Goal: Information Seeking & Learning: Learn about a topic

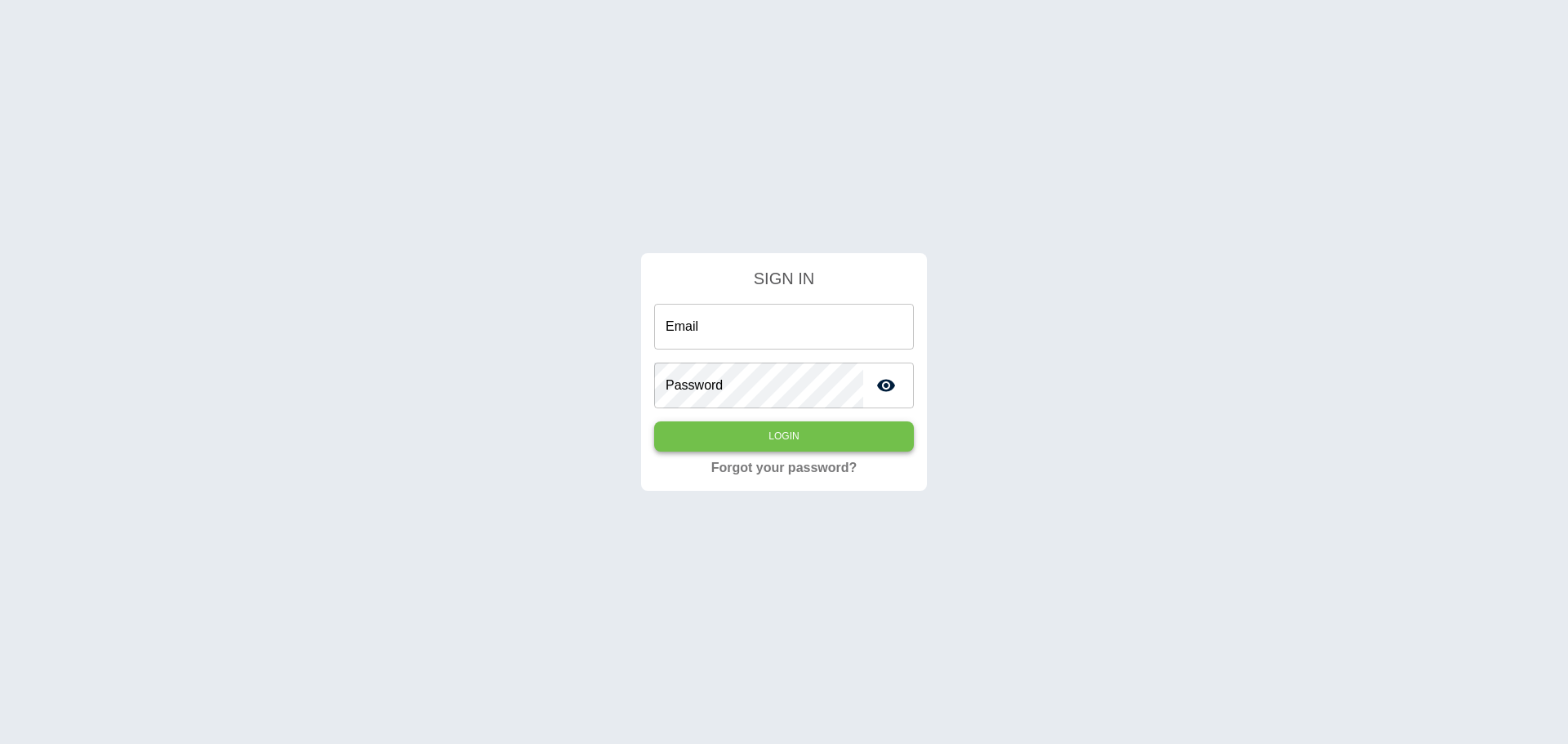
type input "**********"
click at [790, 433] on button "Login" at bounding box center [784, 436] width 259 height 30
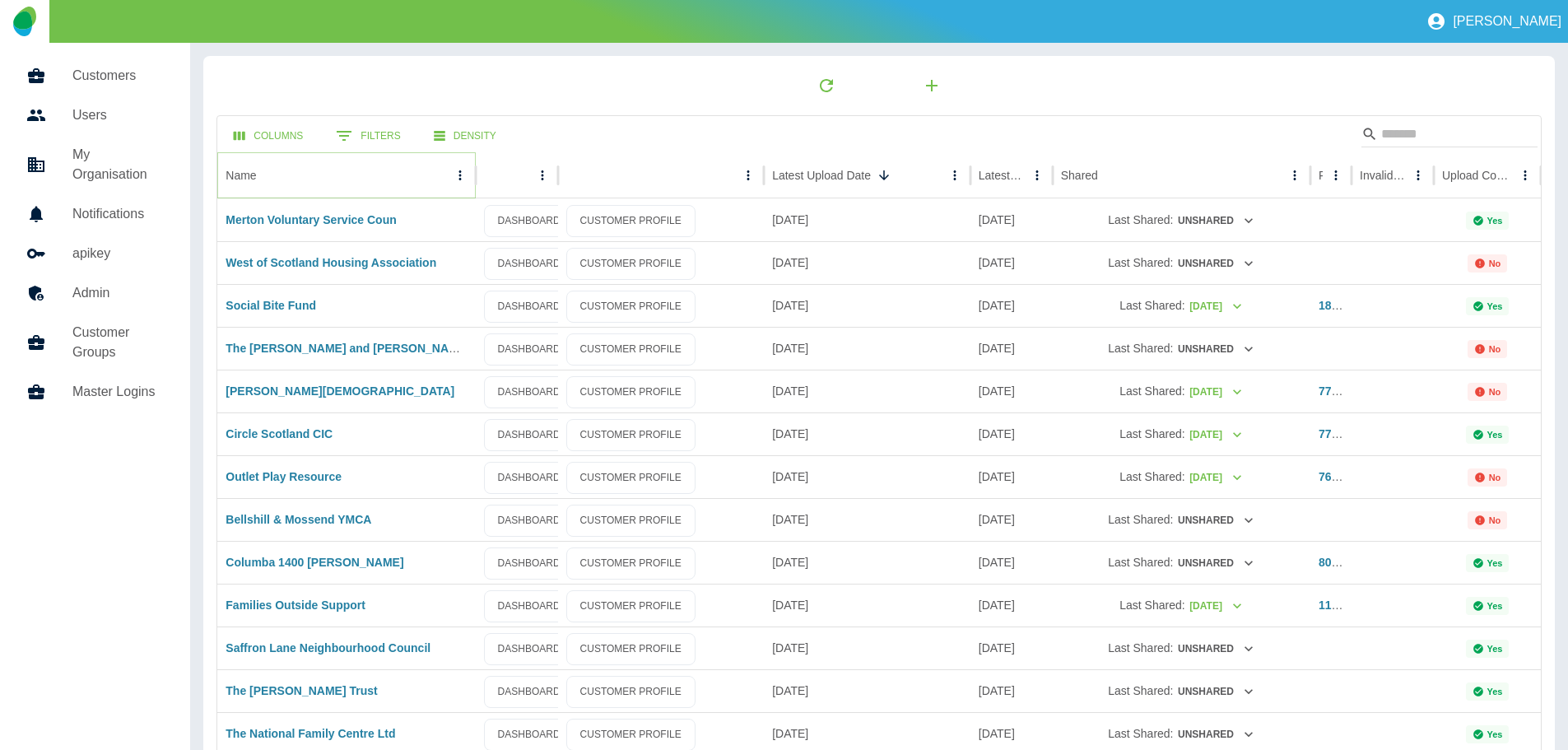
click at [267, 173] on icon "Sort" at bounding box center [269, 175] width 15 height 15
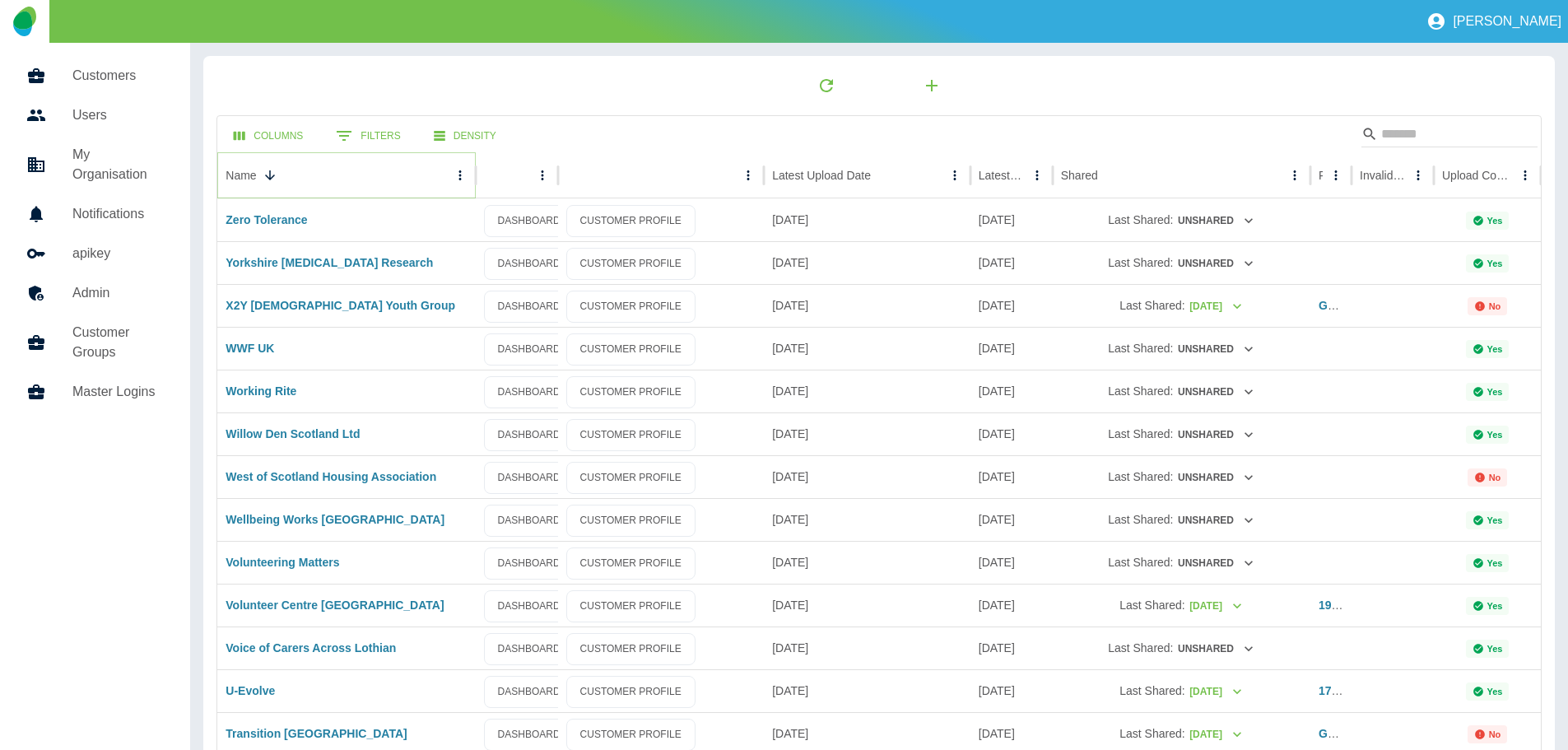
click at [267, 173] on icon "Sort" at bounding box center [269, 175] width 15 height 15
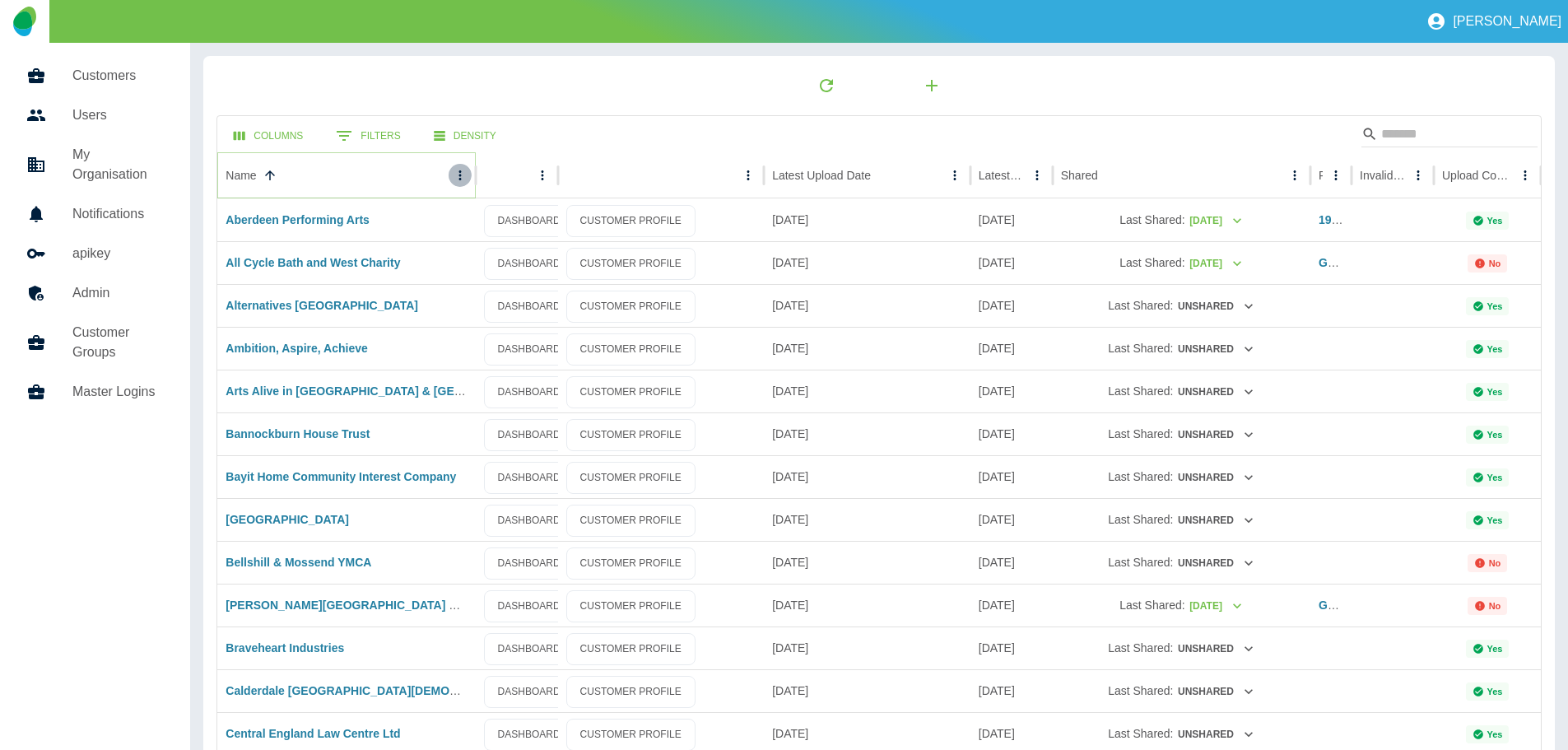
click at [458, 172] on icon "Name column menu" at bounding box center [460, 175] width 15 height 15
click at [341, 203] on span "Sort by DESC" at bounding box center [384, 208] width 148 height 20
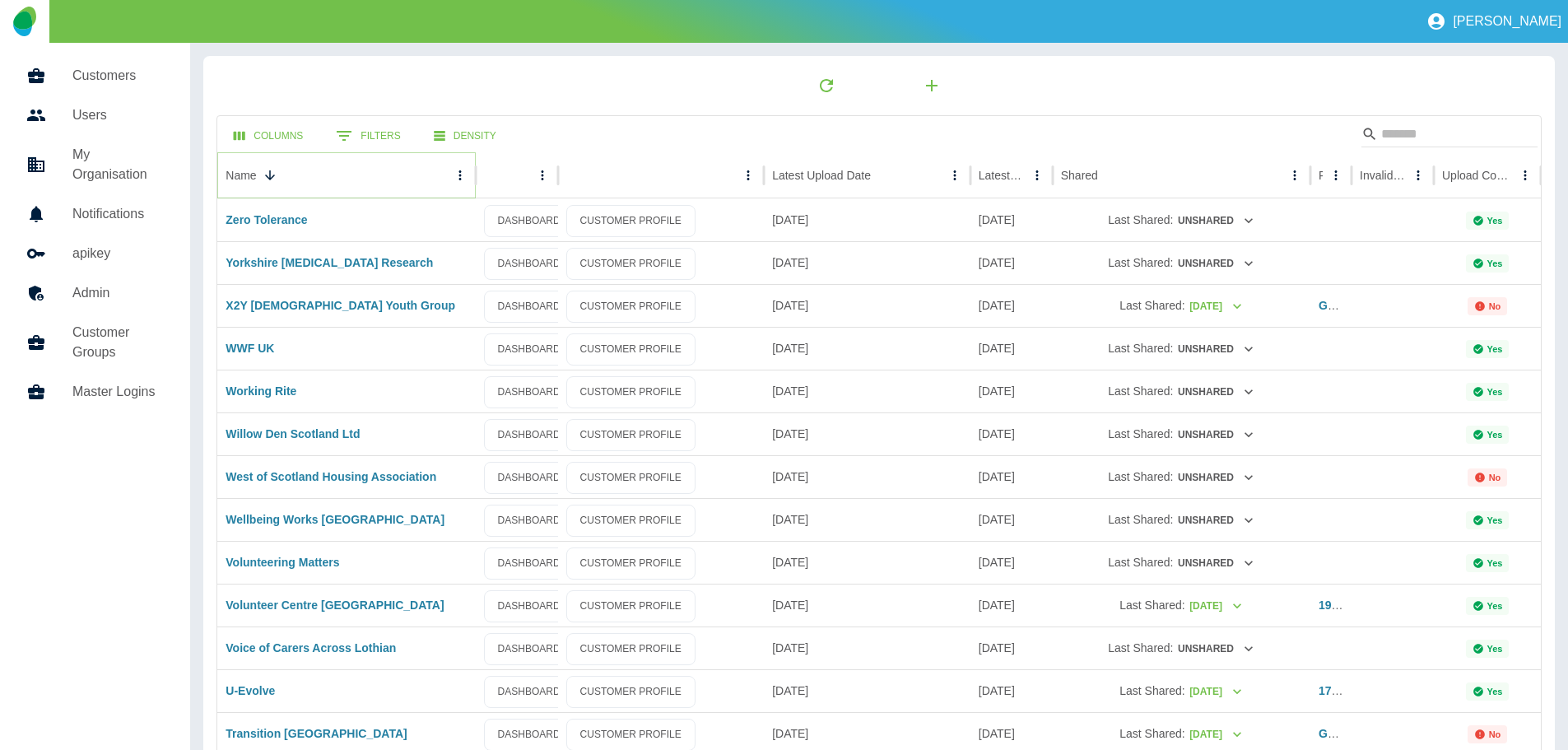
click at [462, 176] on icon "Name column menu" at bounding box center [460, 175] width 15 height 15
click at [342, 218] on li "Sort by ASC" at bounding box center [369, 209] width 204 height 30
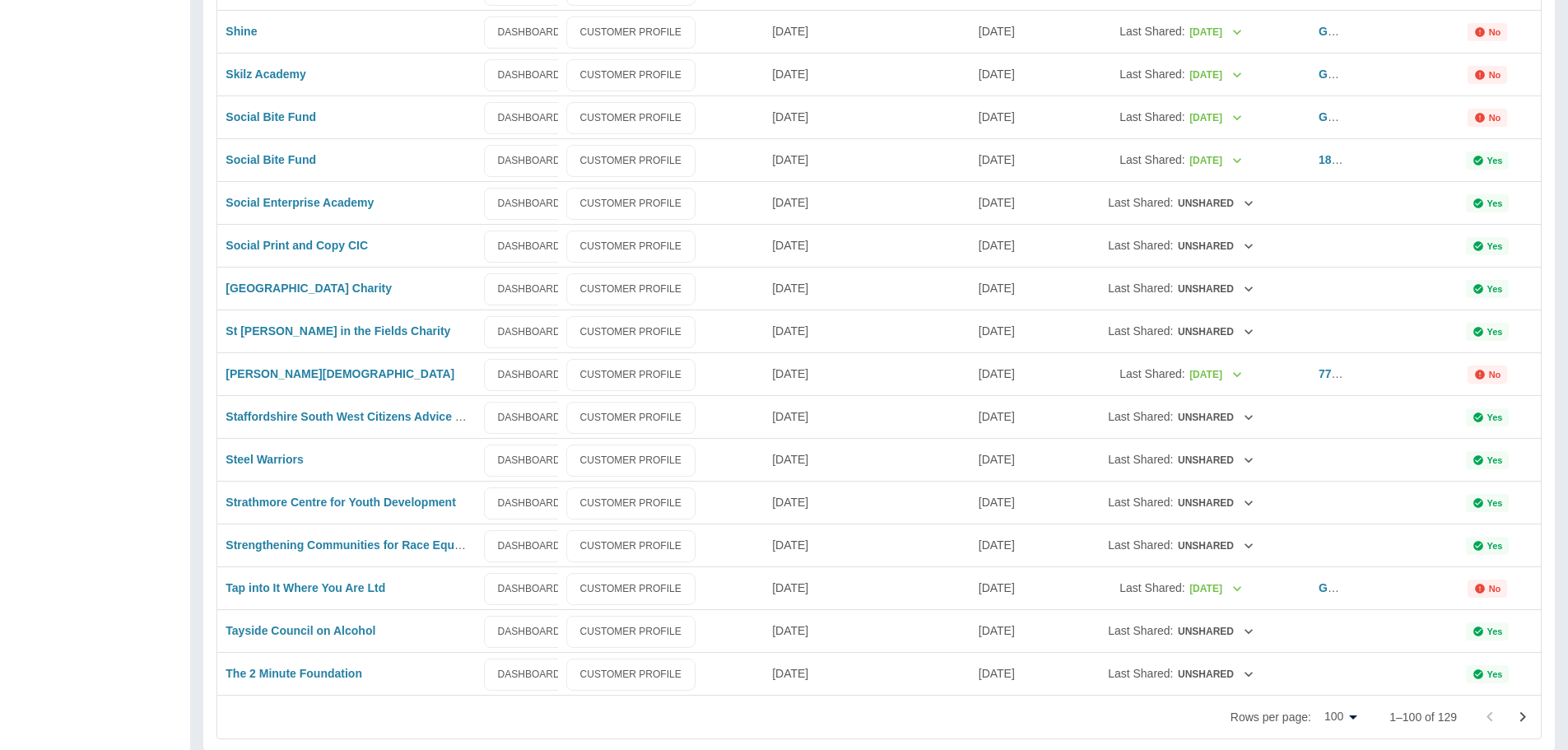
scroll to position [3800, 0]
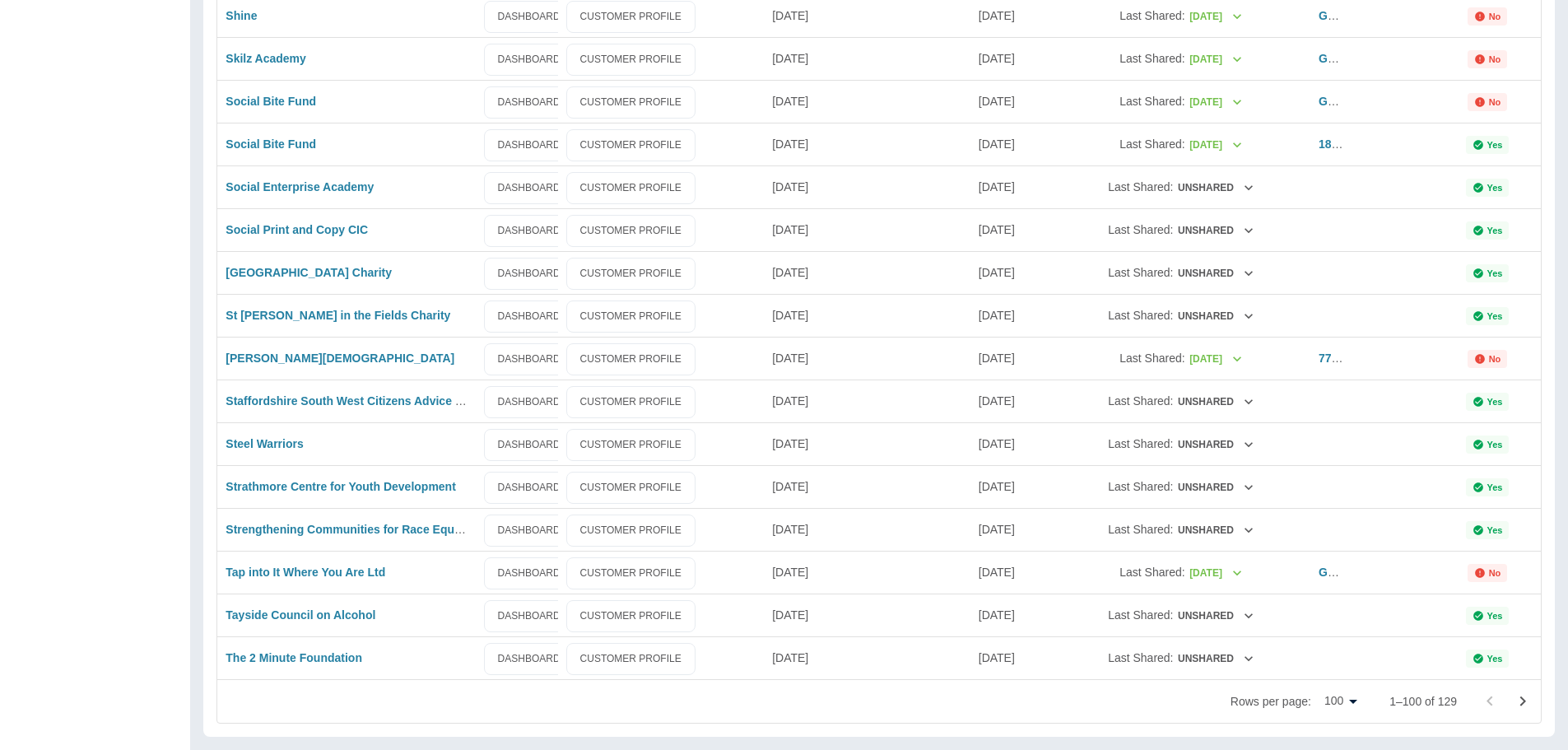
click at [1522, 699] on icon "Go to next page" at bounding box center [1522, 701] width 6 height 10
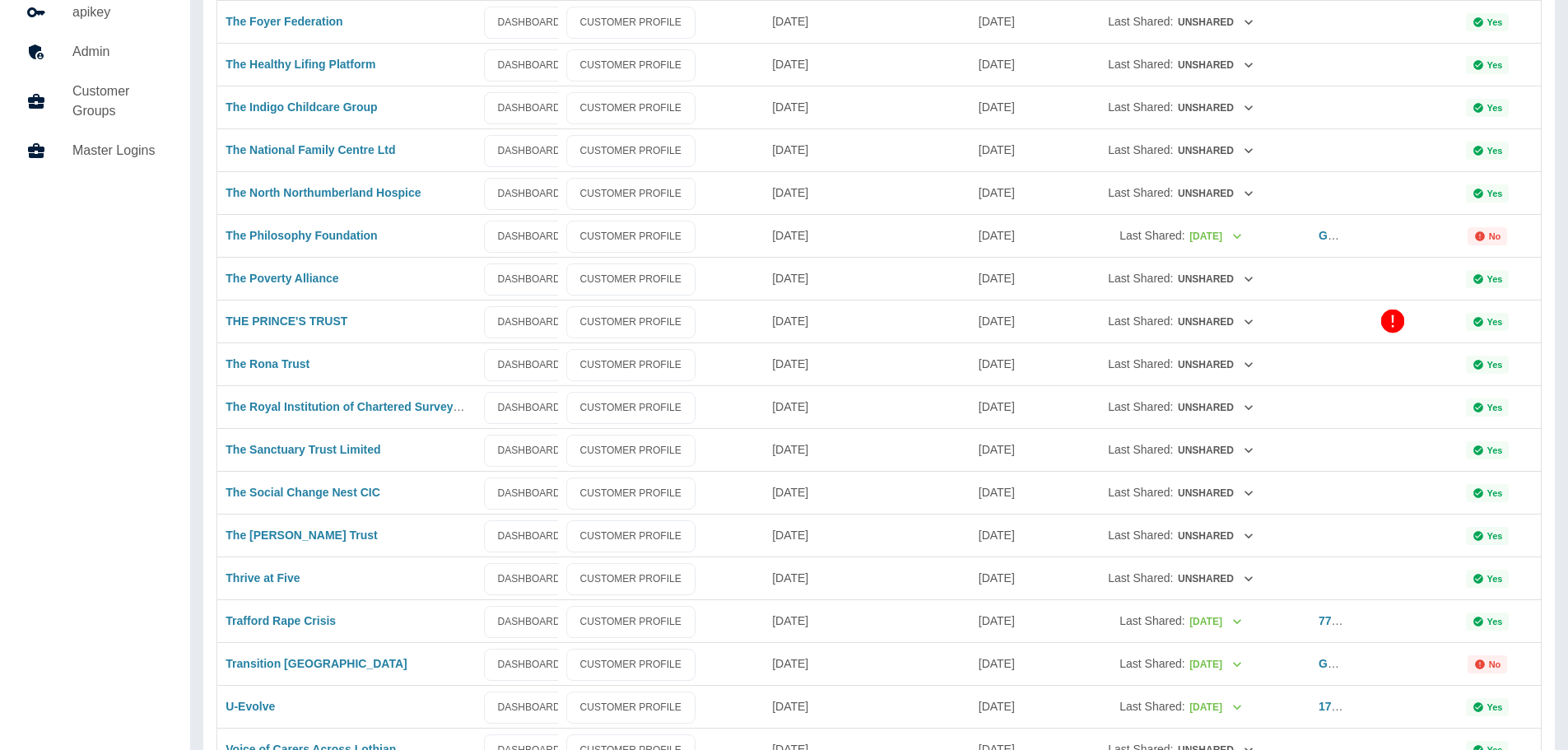
scroll to position [266, 0]
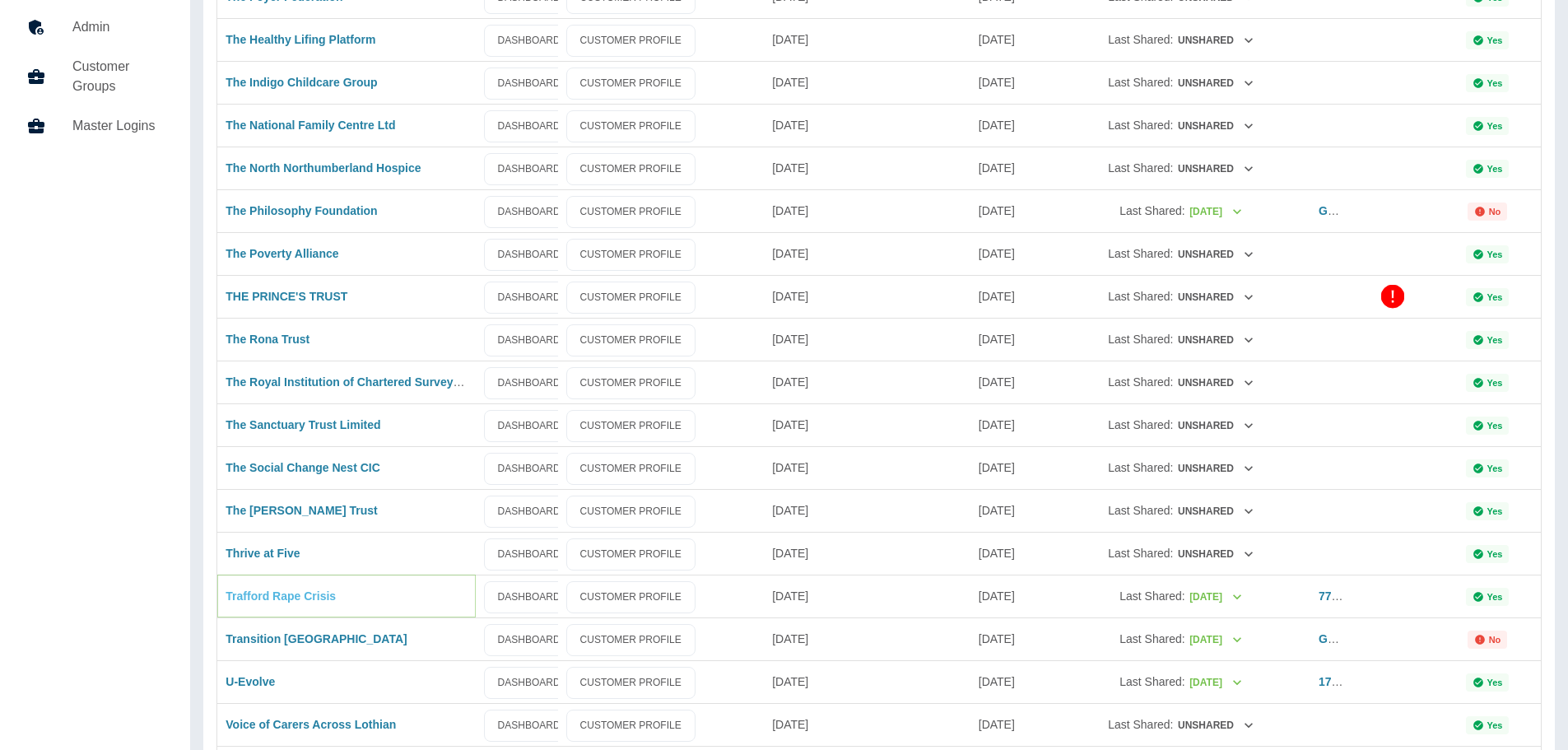
click at [272, 592] on link "Trafford Rape Crisis" at bounding box center [281, 596] width 110 height 13
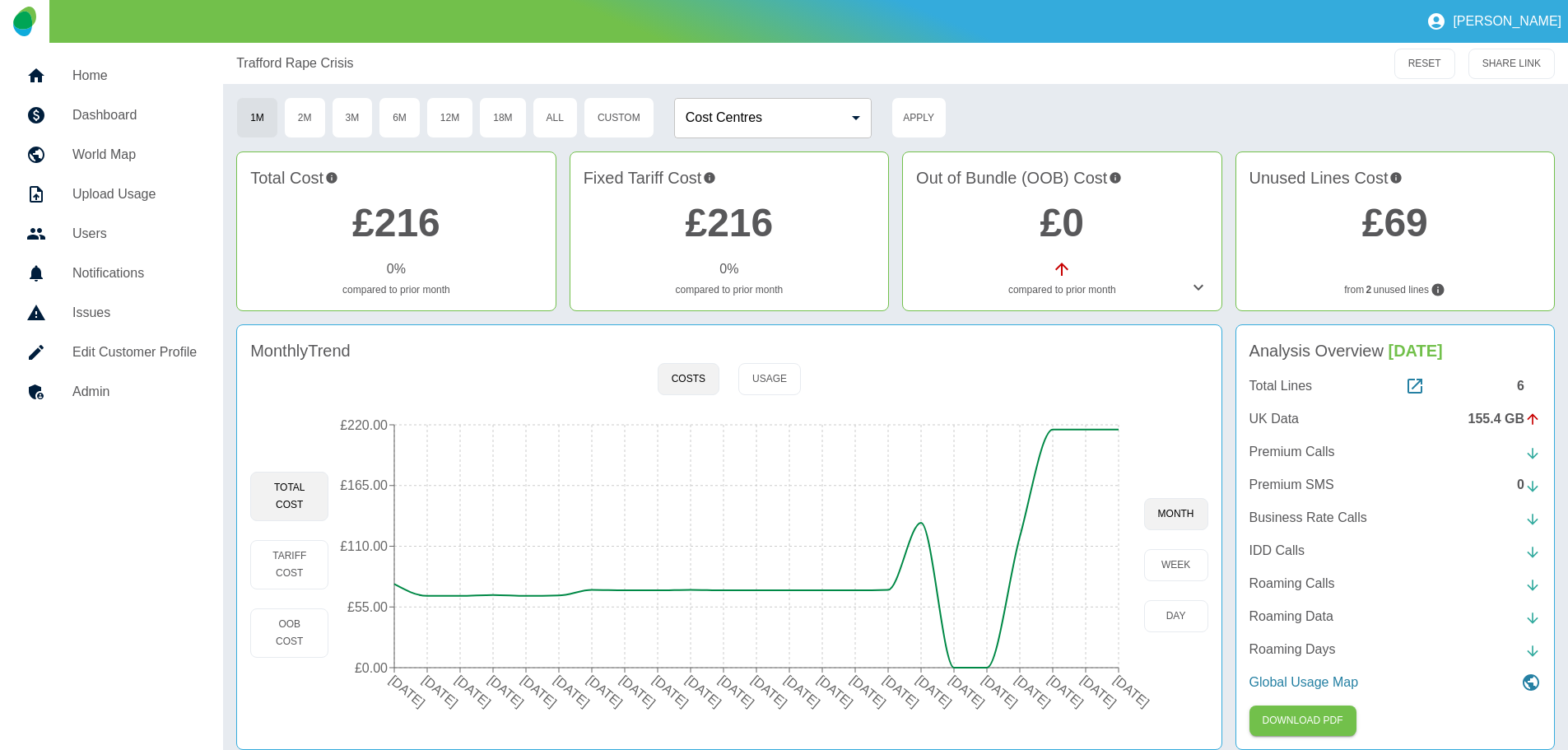
scroll to position [16, 0]
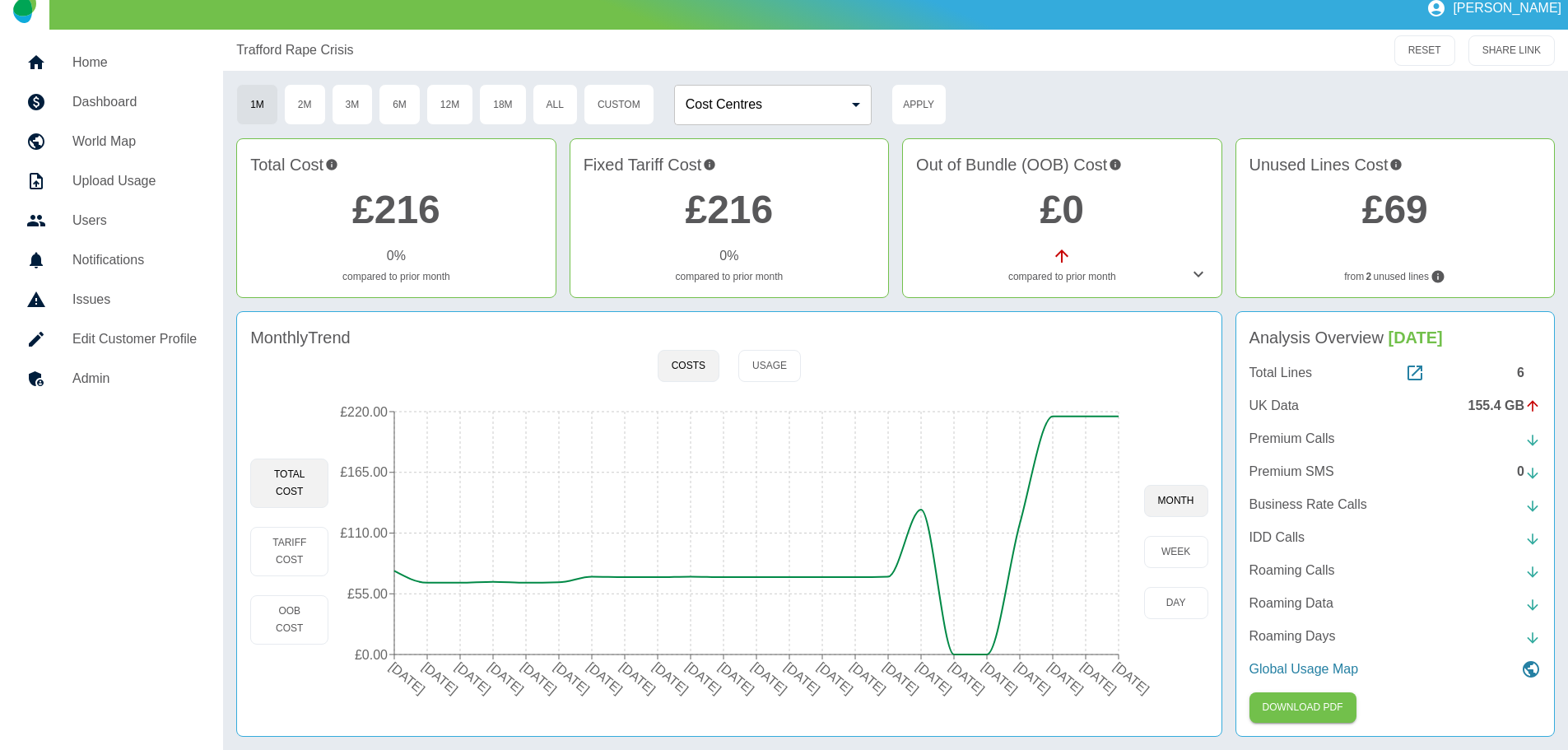
click at [1265, 401] on p "UK Data" at bounding box center [1274, 405] width 49 height 20
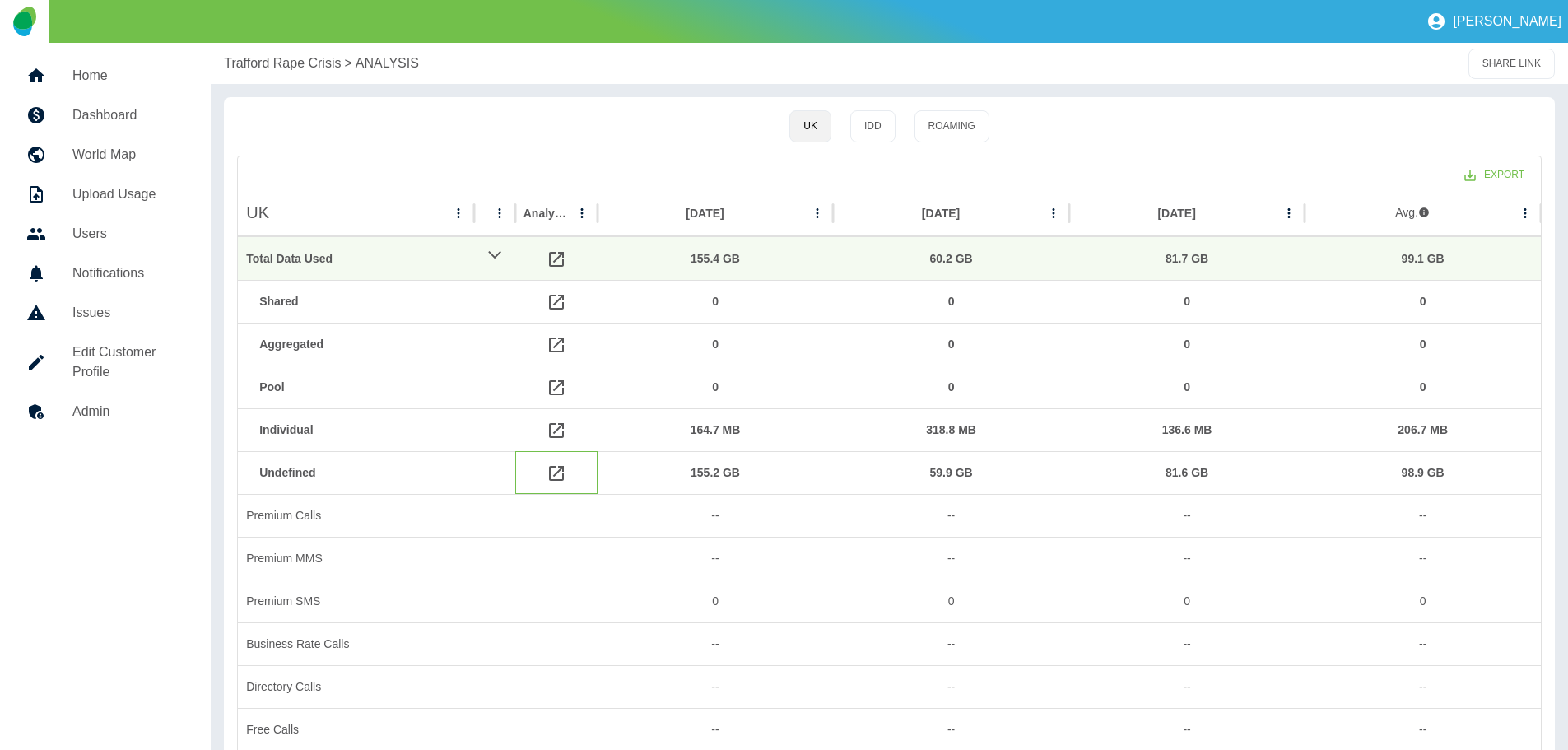
click at [554, 472] on icon at bounding box center [556, 473] width 20 height 20
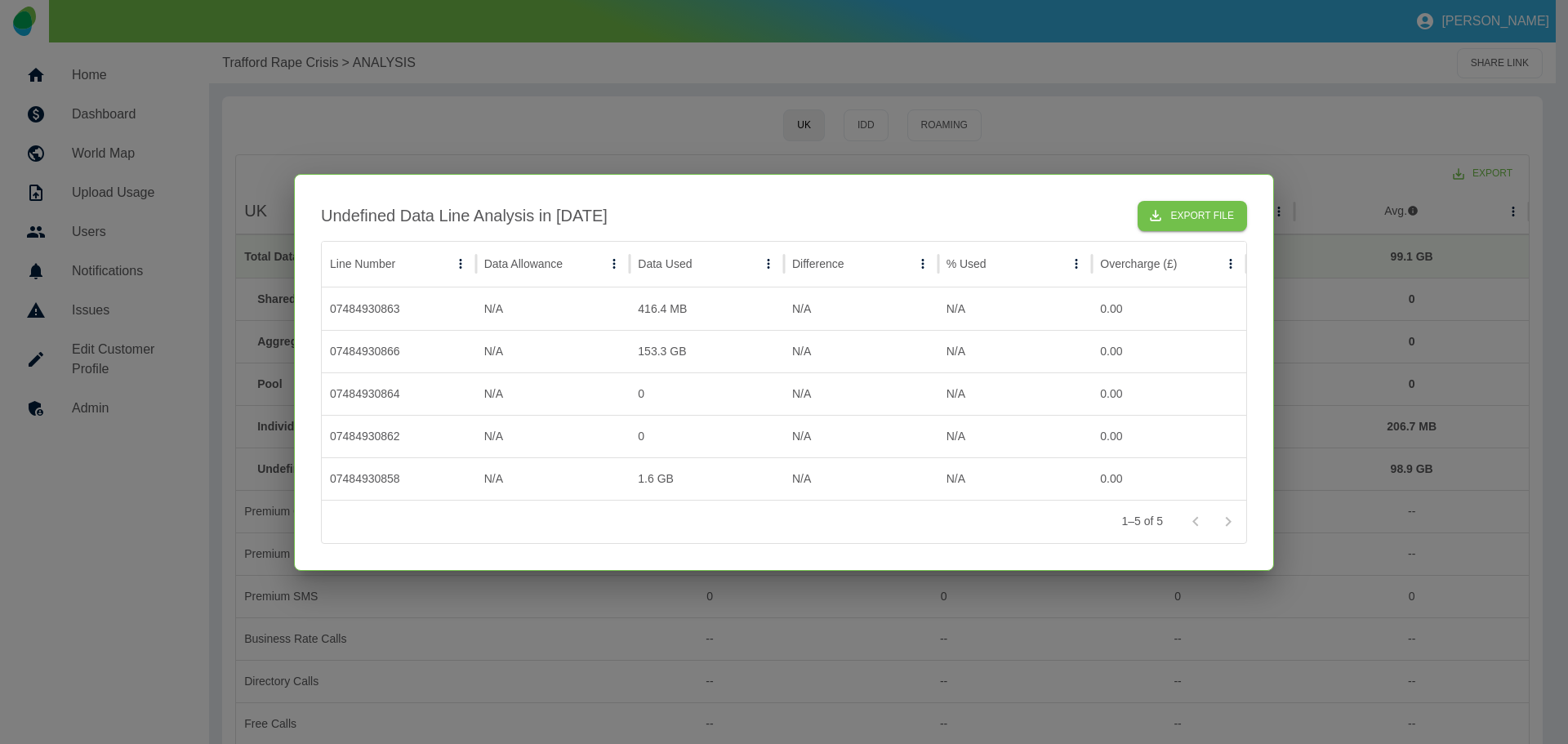
click at [1052, 119] on div at bounding box center [784, 372] width 1568 height 744
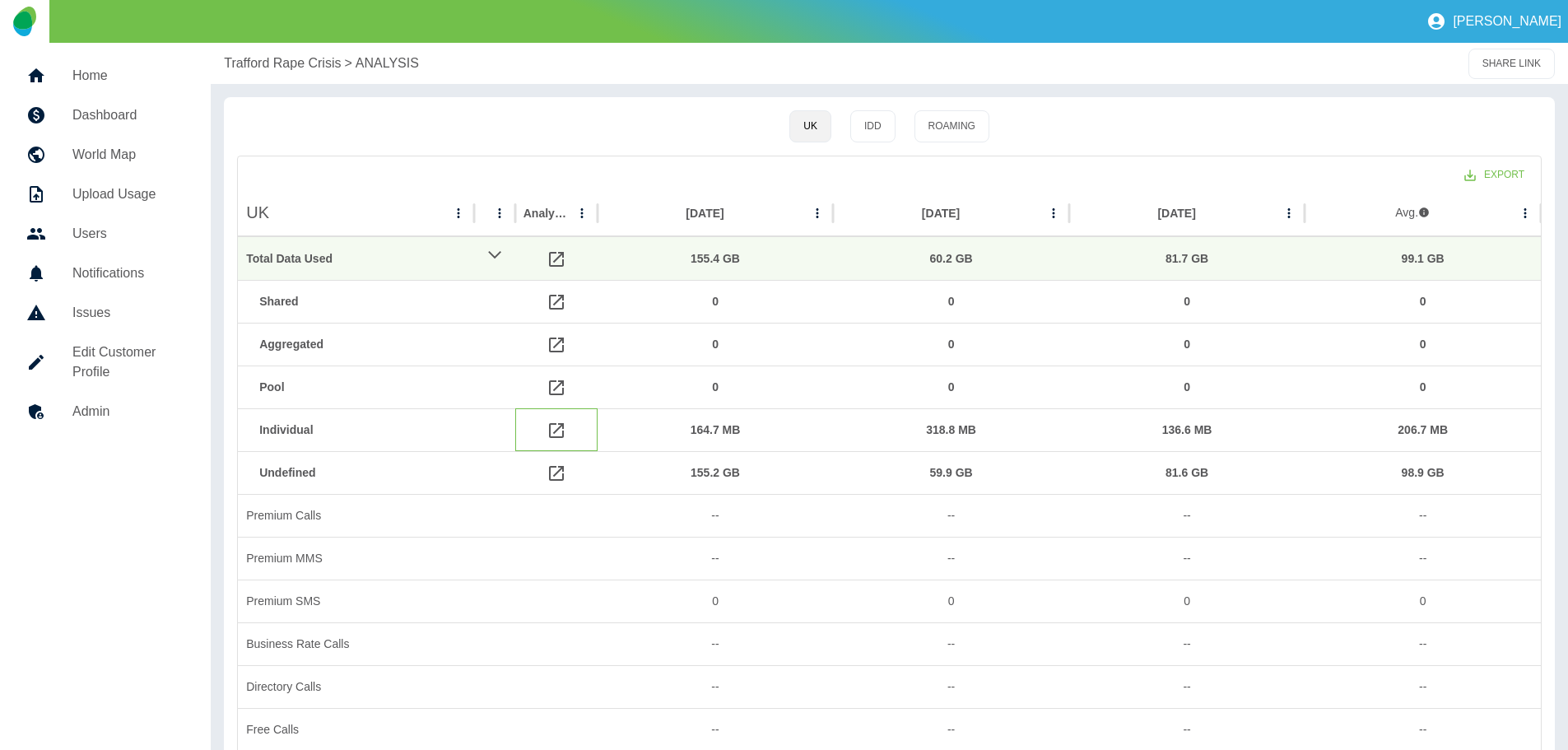
click at [554, 428] on icon at bounding box center [556, 431] width 20 height 20
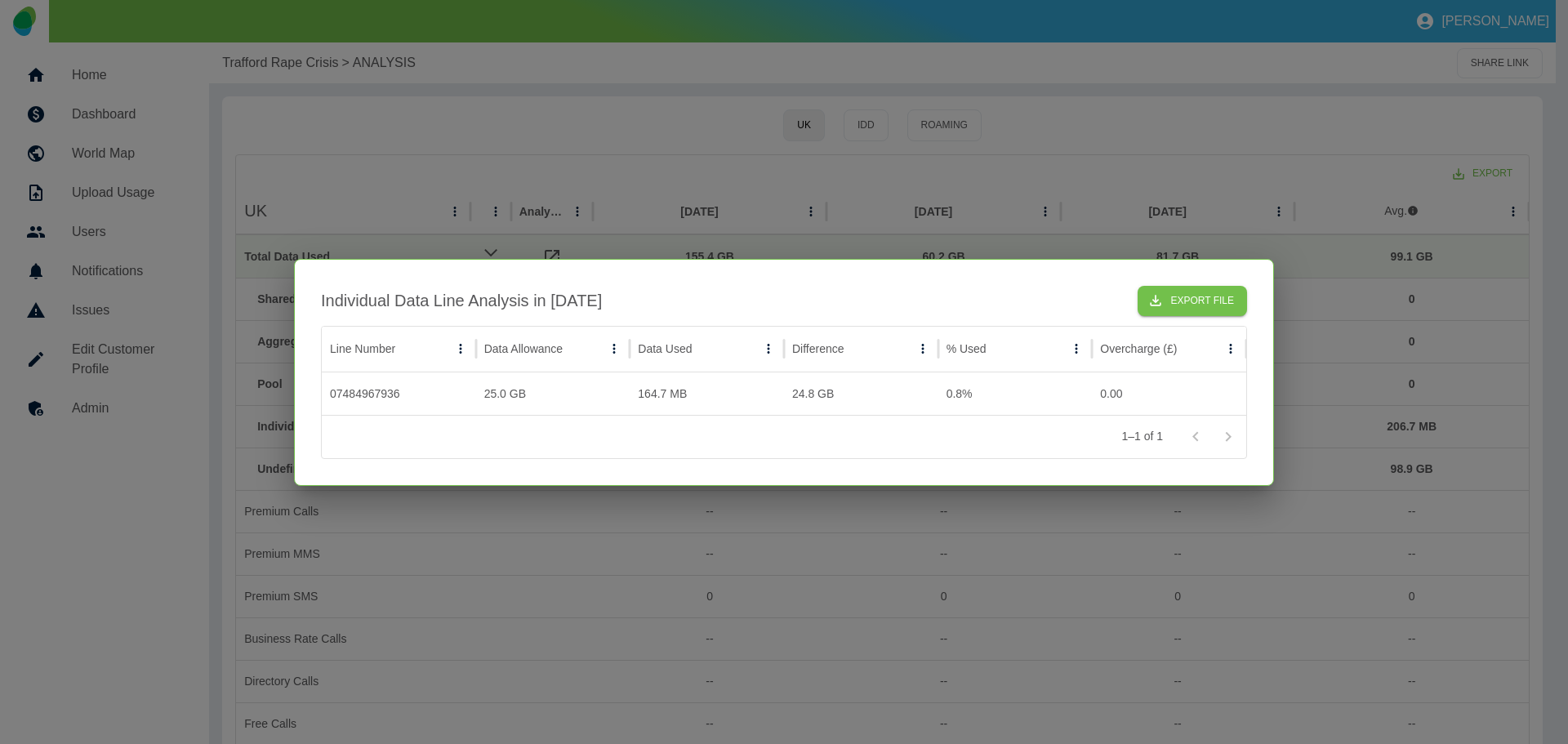
click at [1232, 434] on div at bounding box center [1211, 437] width 65 height 33
click at [1250, 198] on div at bounding box center [784, 372] width 1568 height 744
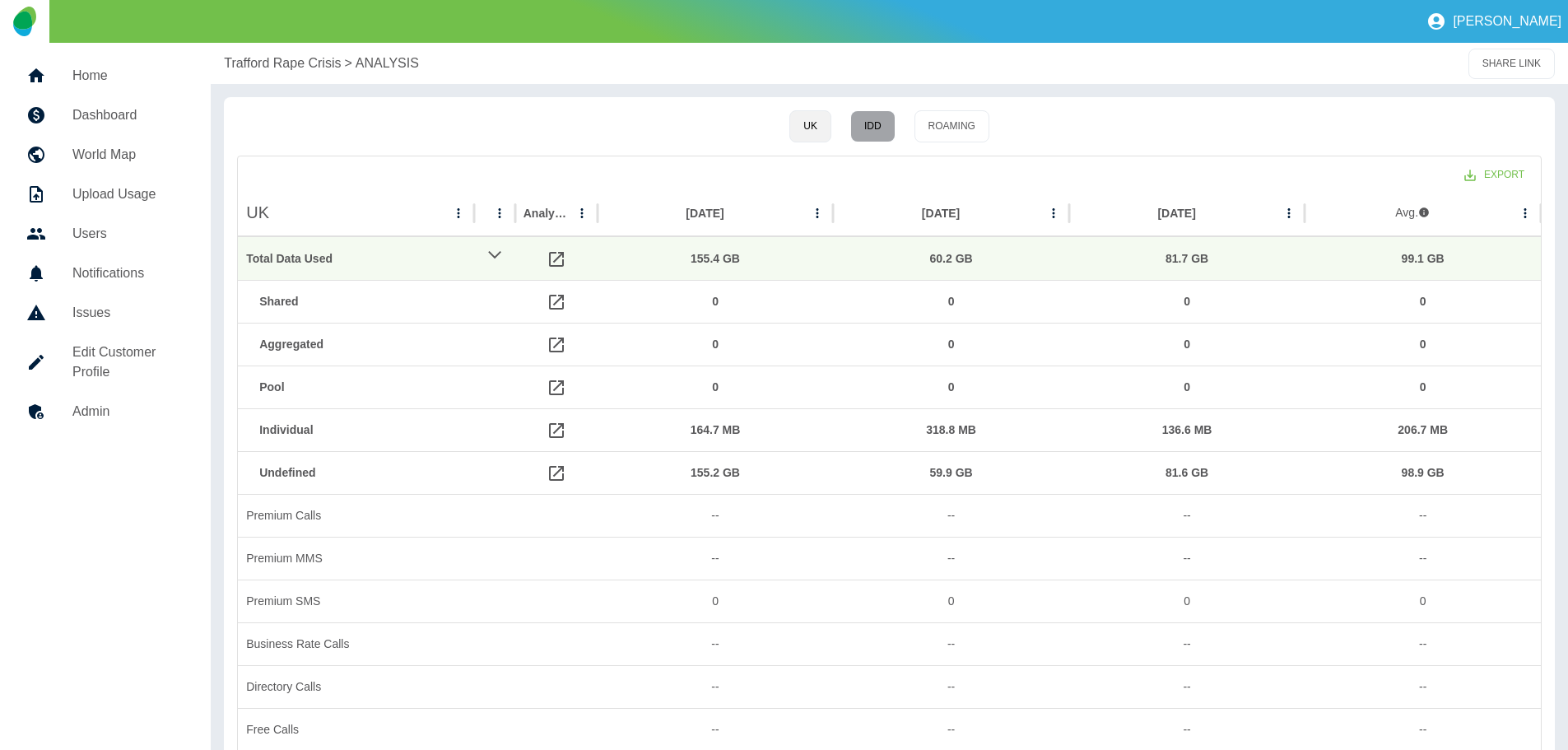
click at [872, 122] on button "IDD" at bounding box center [873, 126] width 46 height 32
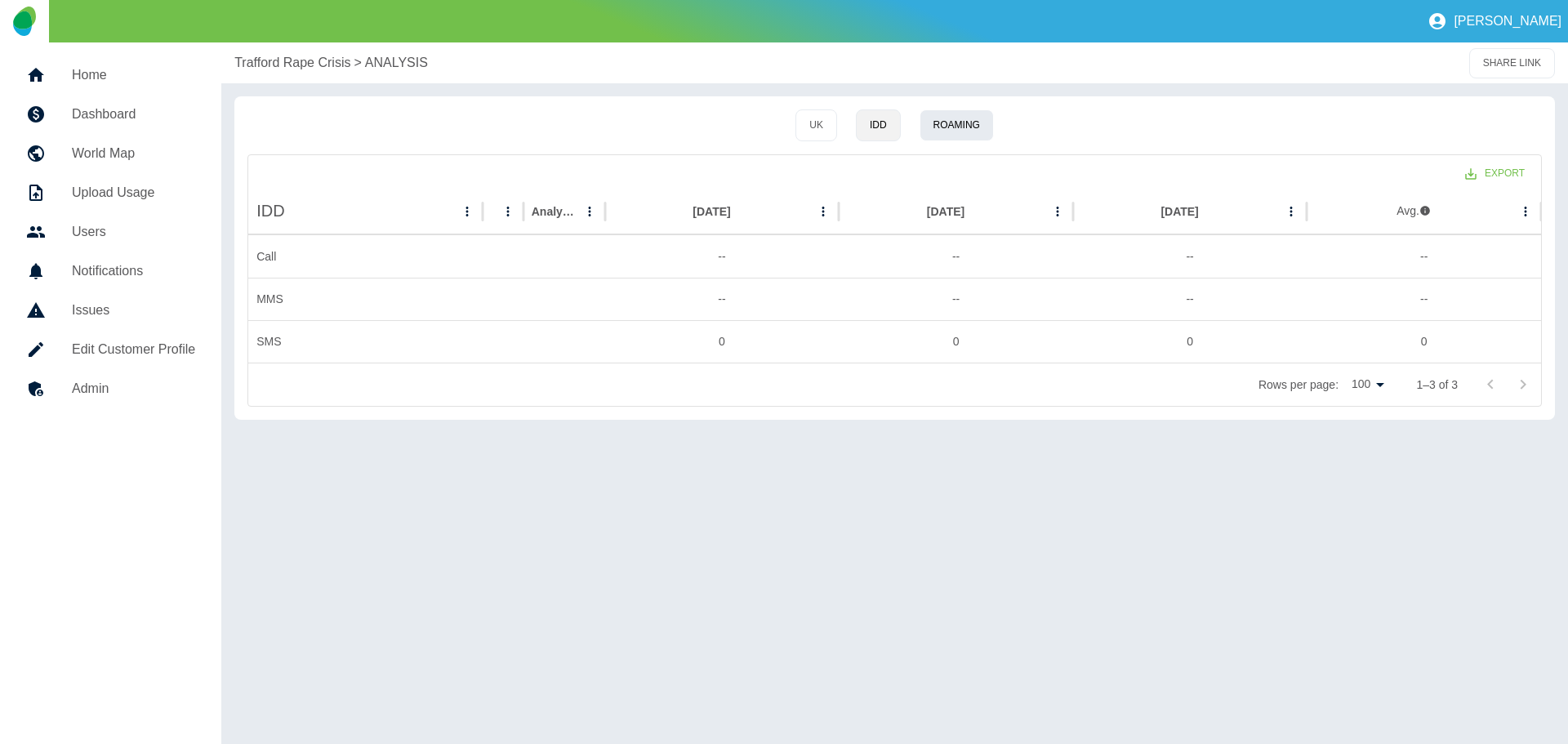
click at [954, 120] on button "Roaming" at bounding box center [956, 125] width 74 height 32
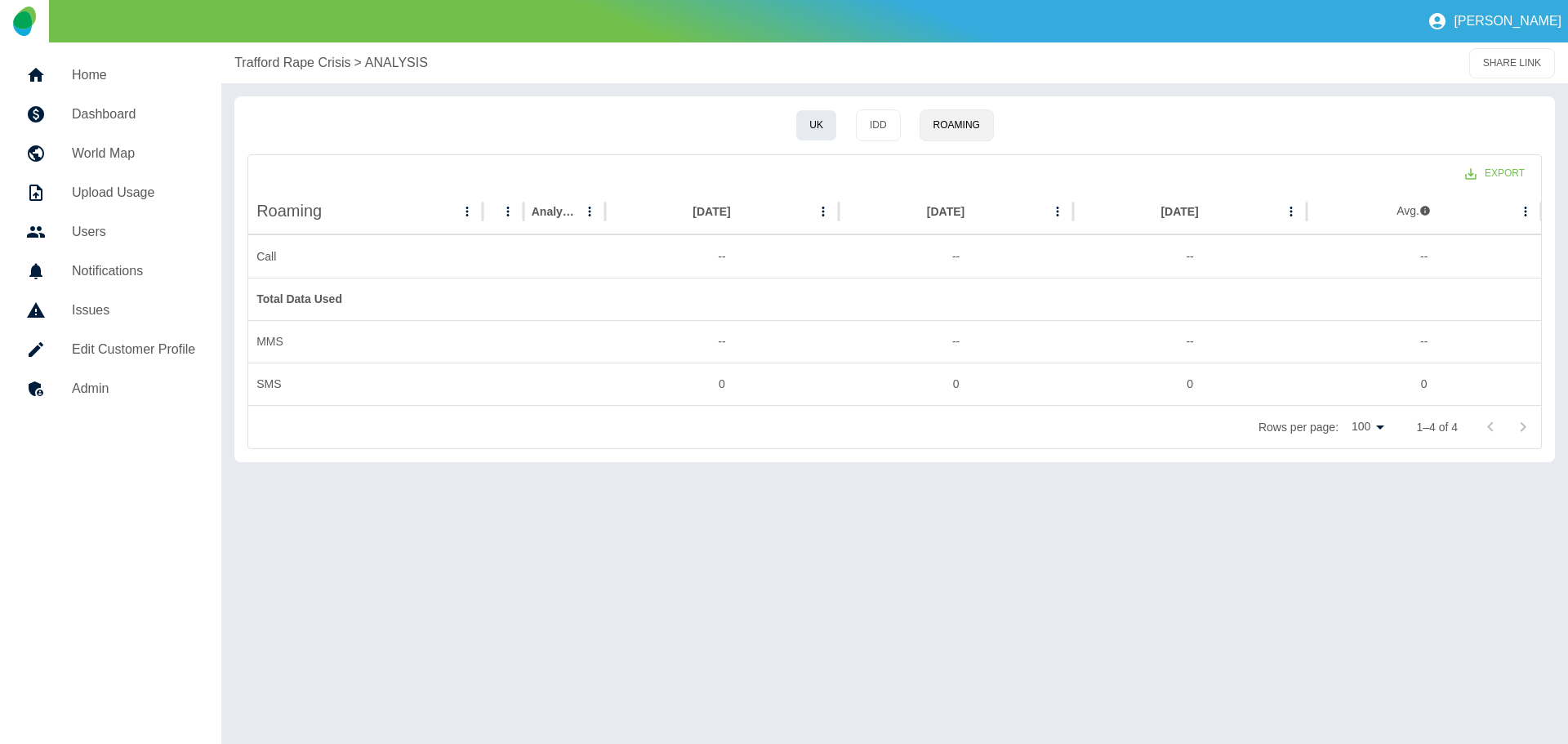
click at [814, 123] on button "UK" at bounding box center [816, 125] width 42 height 32
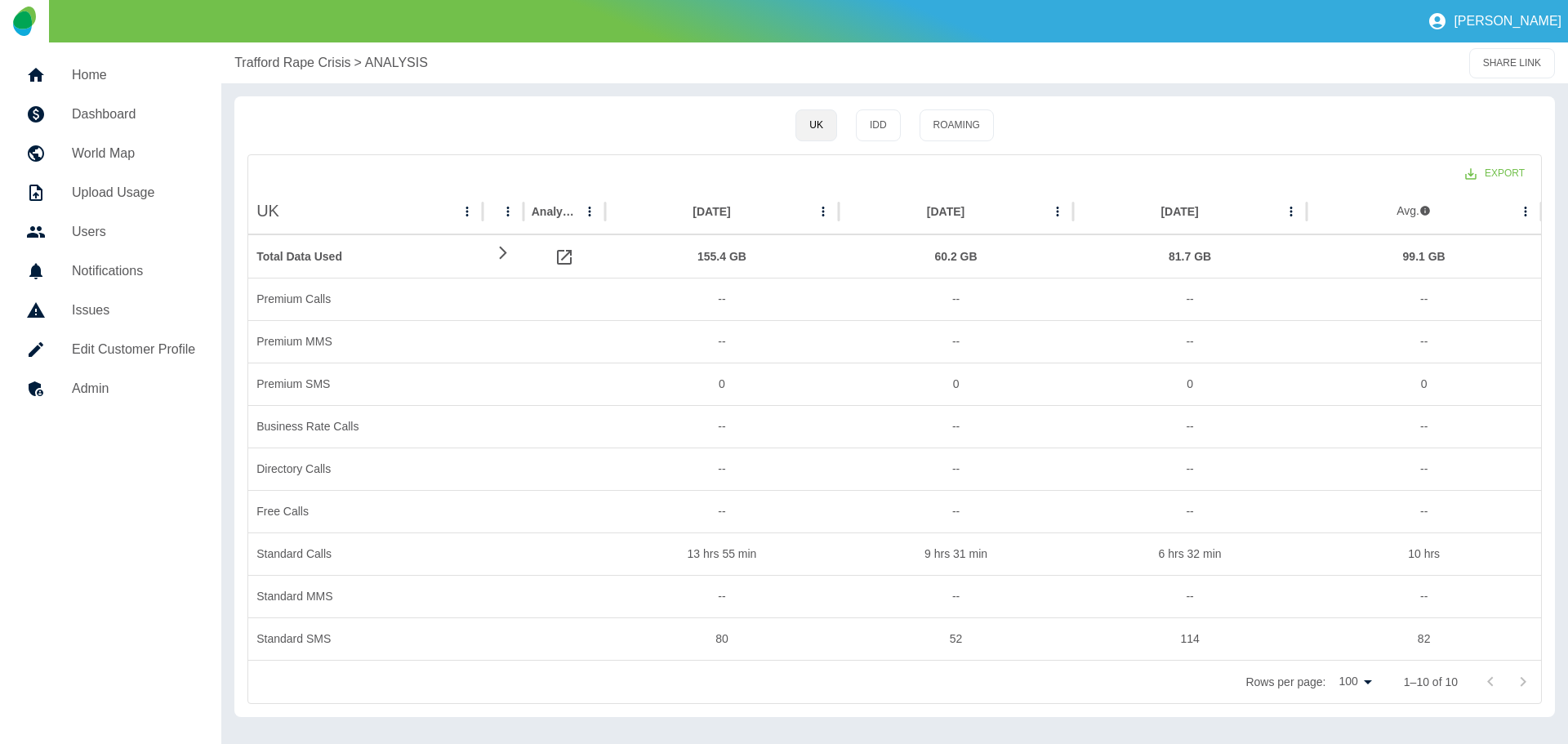
click at [266, 58] on p "Trafford Rape Crisis" at bounding box center [291, 63] width 116 height 20
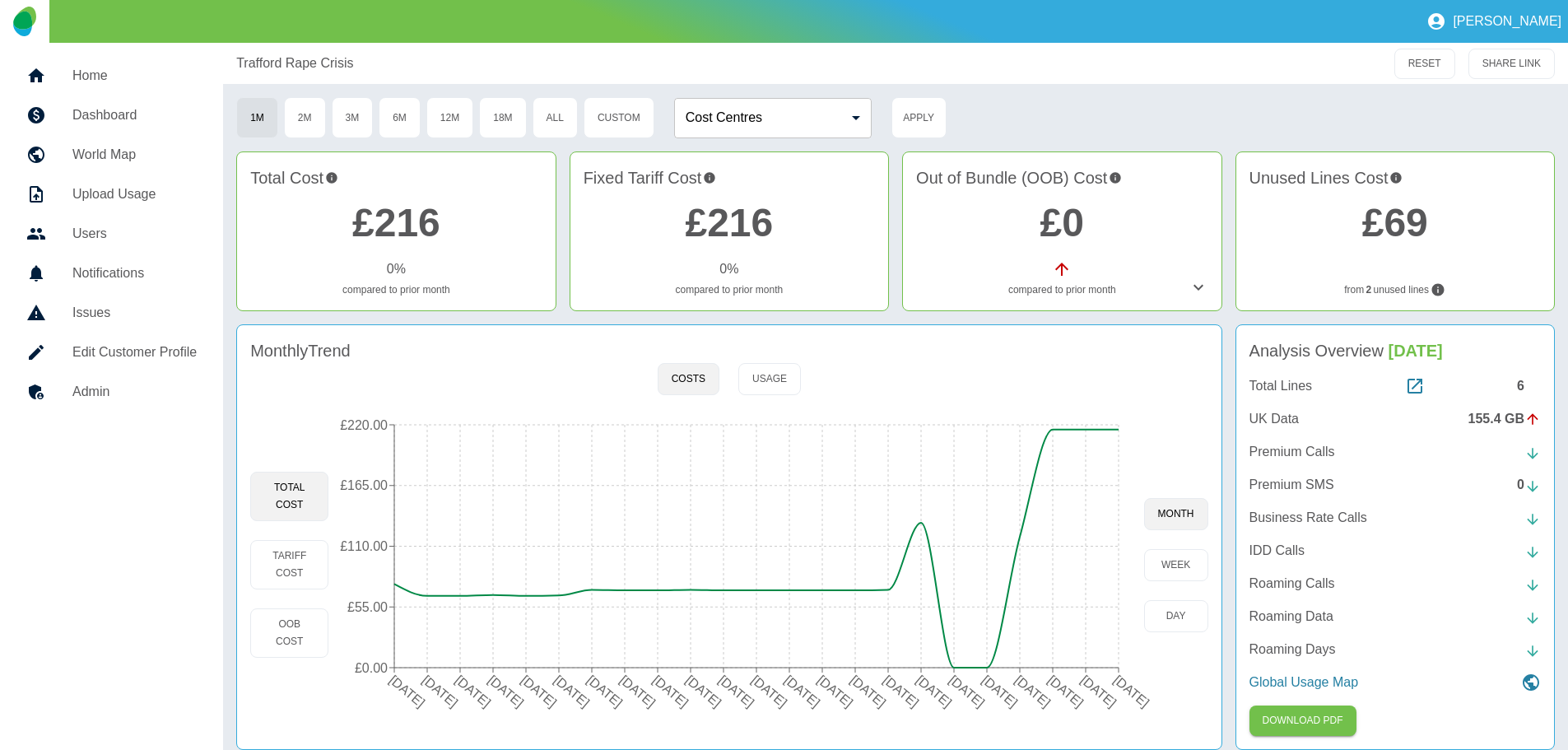
click at [1408, 220] on link "£69" at bounding box center [1394, 223] width 66 height 44
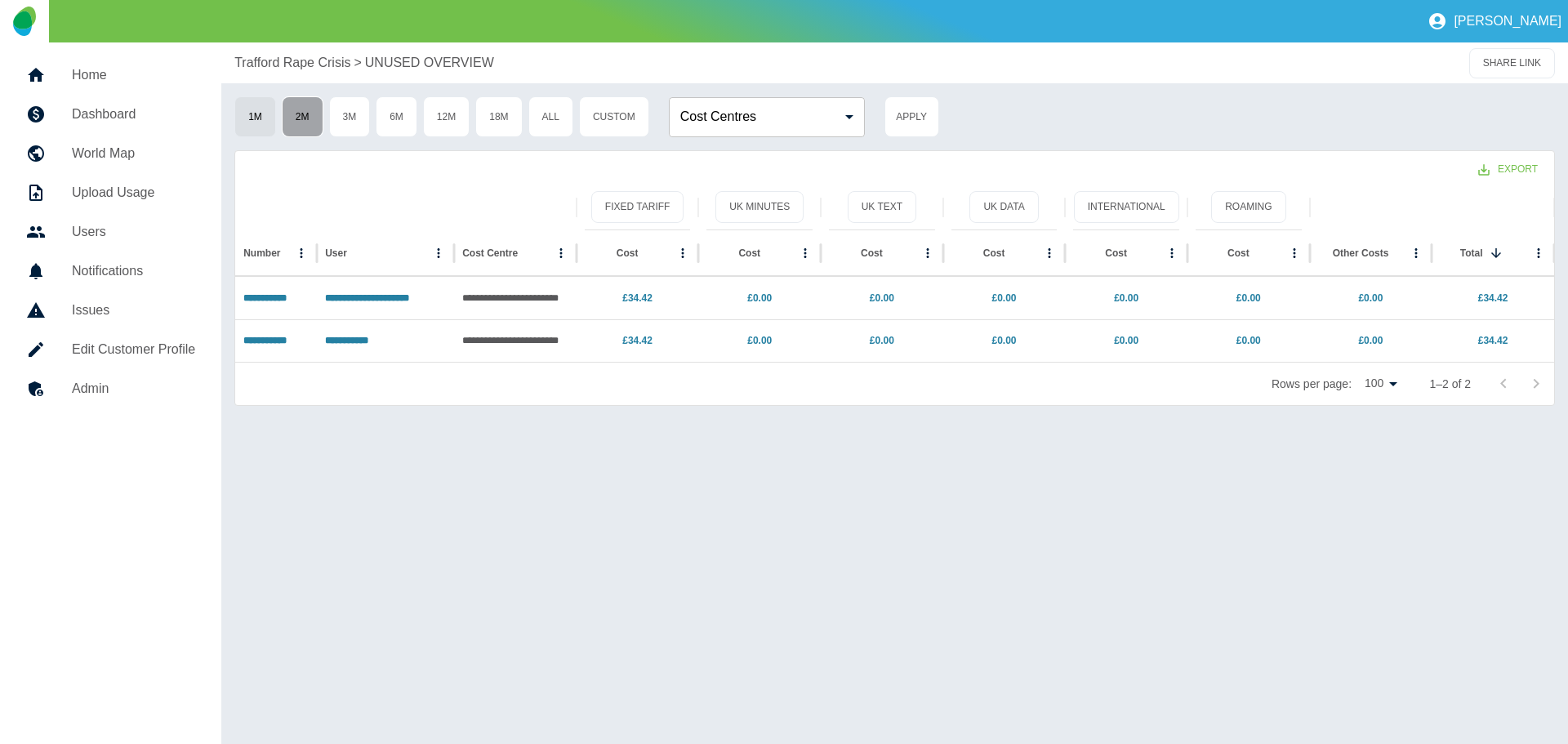
click at [305, 114] on button "2M" at bounding box center [303, 117] width 42 height 41
click at [352, 116] on button "3M" at bounding box center [350, 117] width 42 height 41
click at [392, 114] on button "6M" at bounding box center [397, 117] width 42 height 41
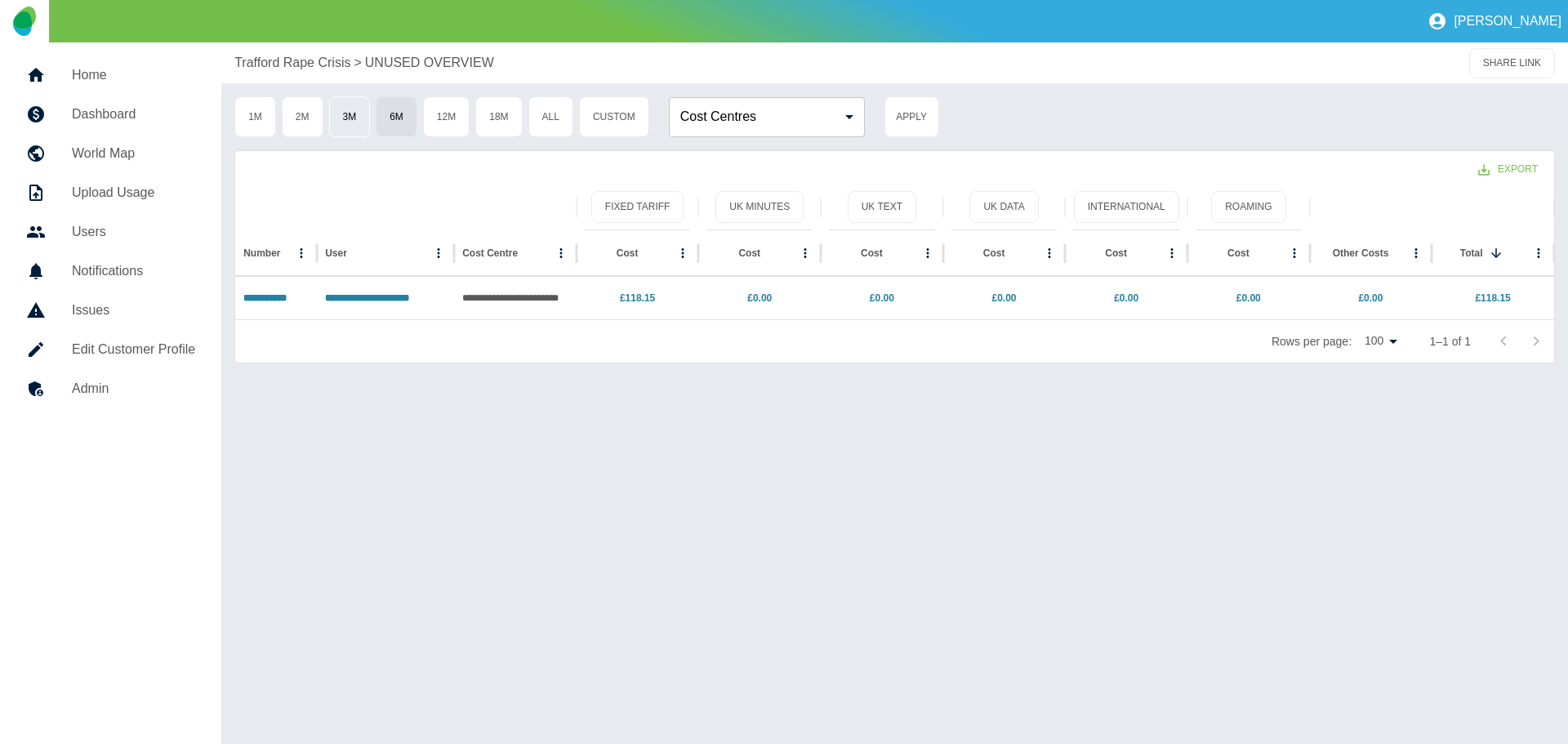
click at [348, 116] on button "3M" at bounding box center [350, 117] width 42 height 41
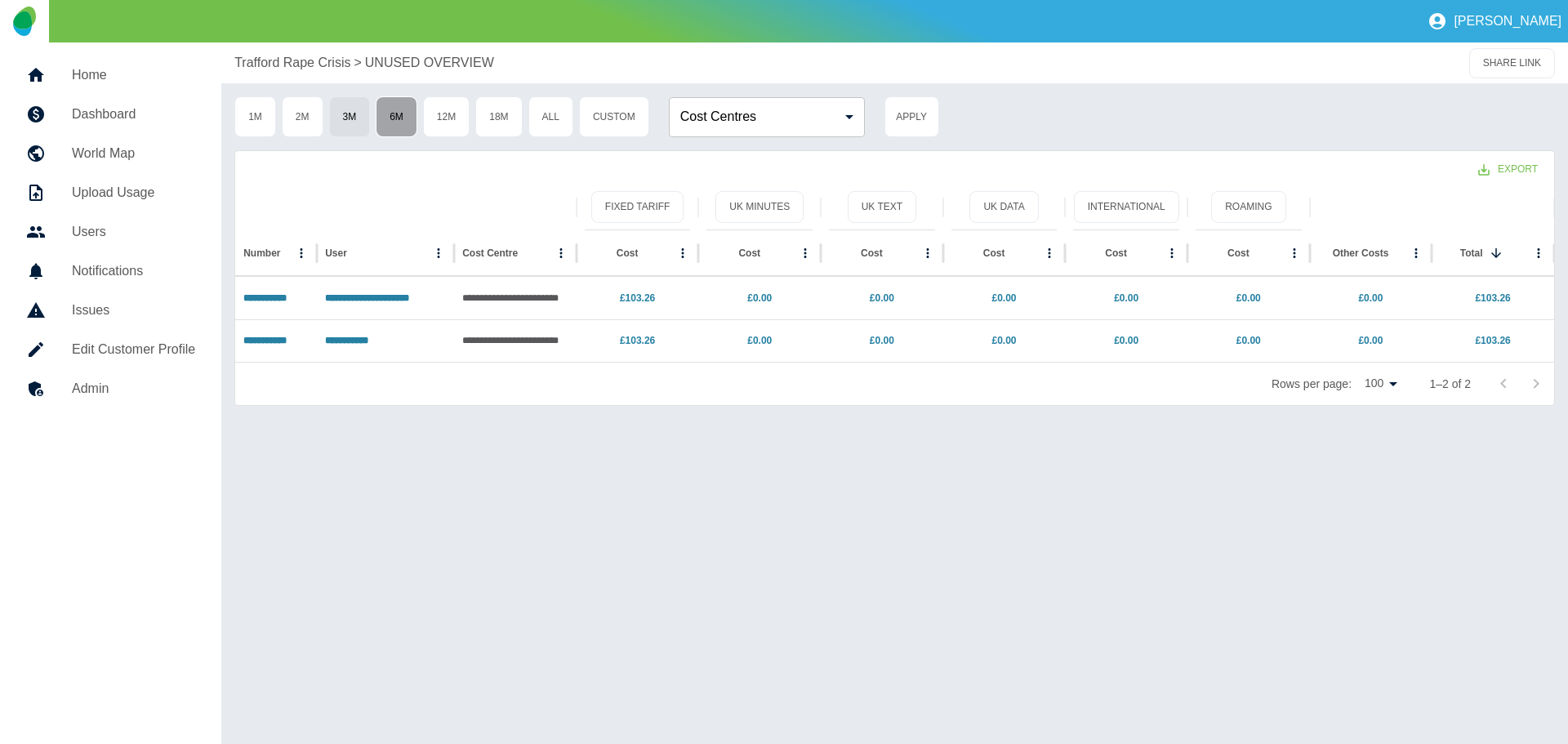
click at [399, 113] on button "6M" at bounding box center [397, 117] width 42 height 41
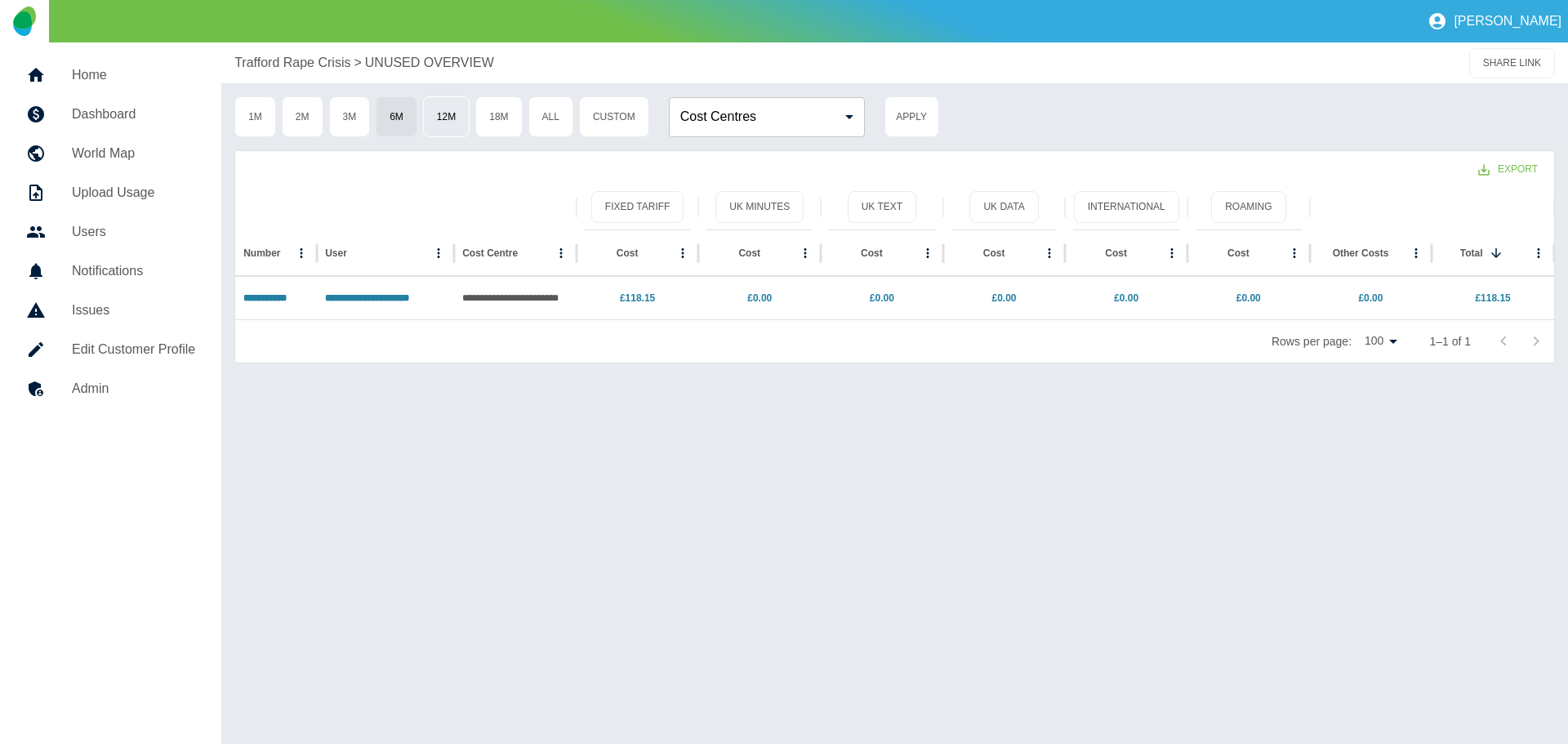
click at [454, 115] on button "12M" at bounding box center [446, 117] width 46 height 41
click at [498, 114] on button "18M" at bounding box center [498, 117] width 46 height 41
click at [500, 116] on button "18M" at bounding box center [498, 117] width 46 height 41
click at [551, 113] on button "All" at bounding box center [551, 117] width 45 height 41
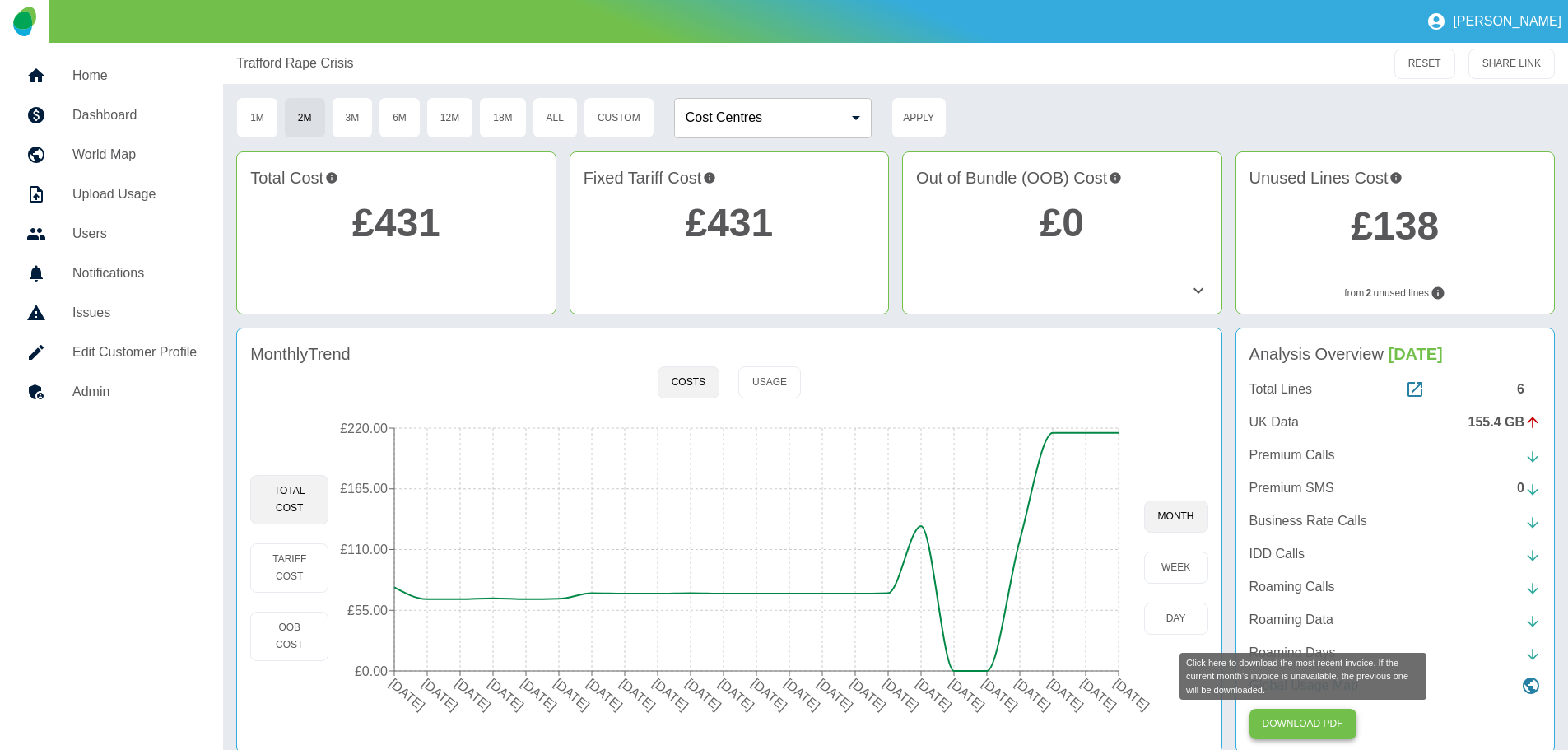
click at [1303, 721] on button "Download PDF" at bounding box center [1303, 724] width 107 height 31
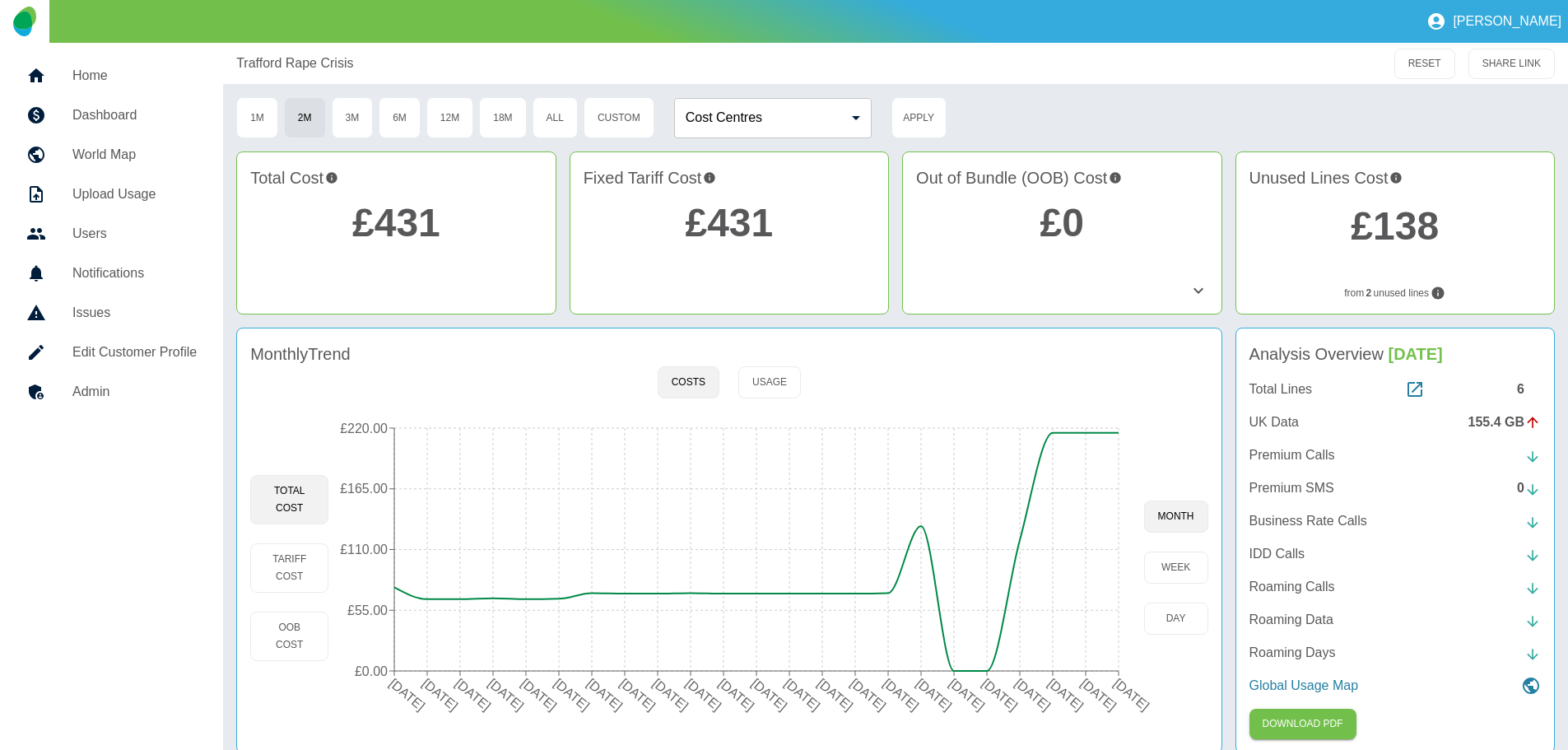
click at [1493, 420] on div "155.4 GB" at bounding box center [1504, 422] width 73 height 20
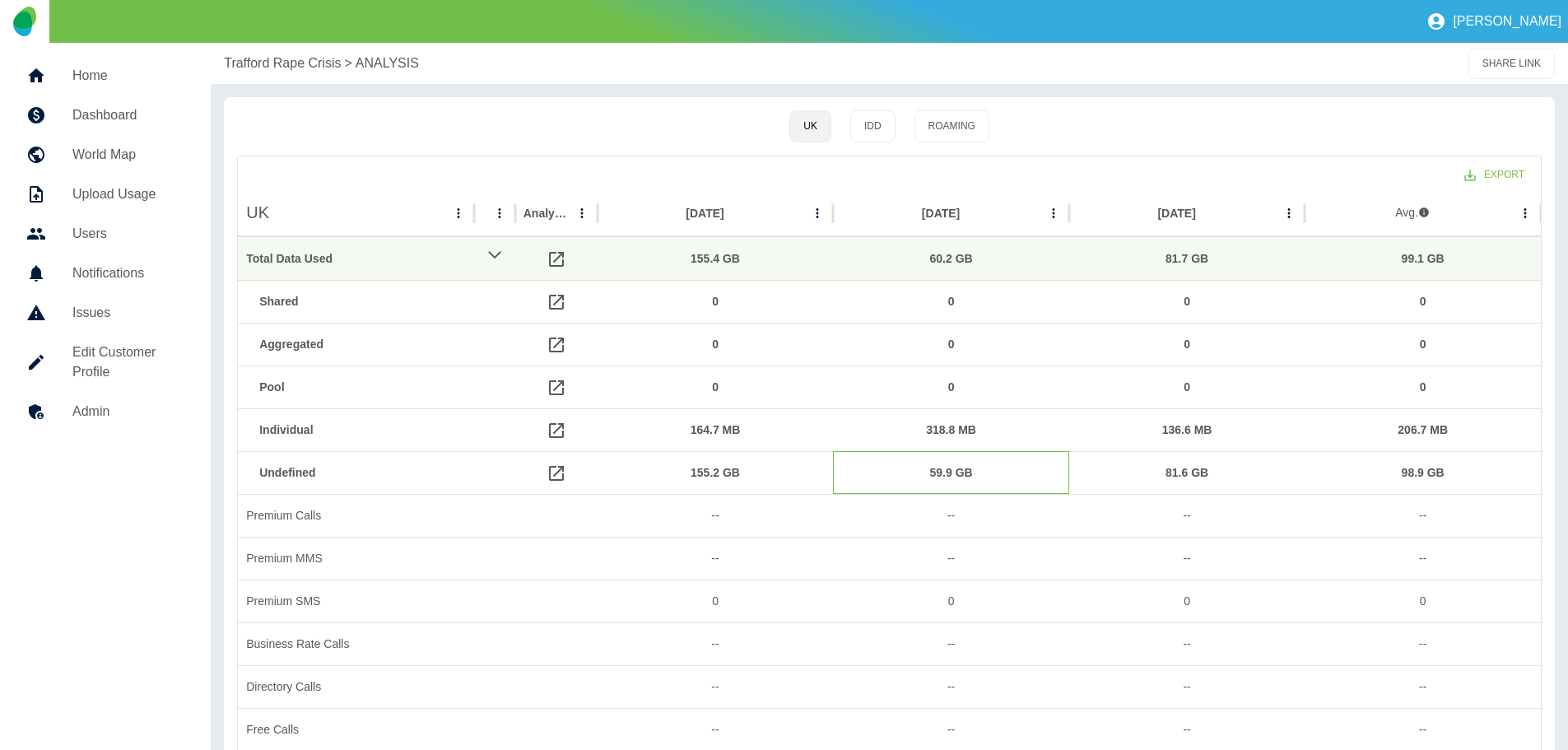
click at [943, 468] on div "59.9 GB" at bounding box center [951, 473] width 220 height 42
click at [943, 473] on div "59.9 GB" at bounding box center [951, 473] width 220 height 42
click at [978, 465] on div "59.9 GB" at bounding box center [951, 473] width 220 height 42
click at [945, 208] on div "[DATE]" at bounding box center [940, 213] width 38 height 13
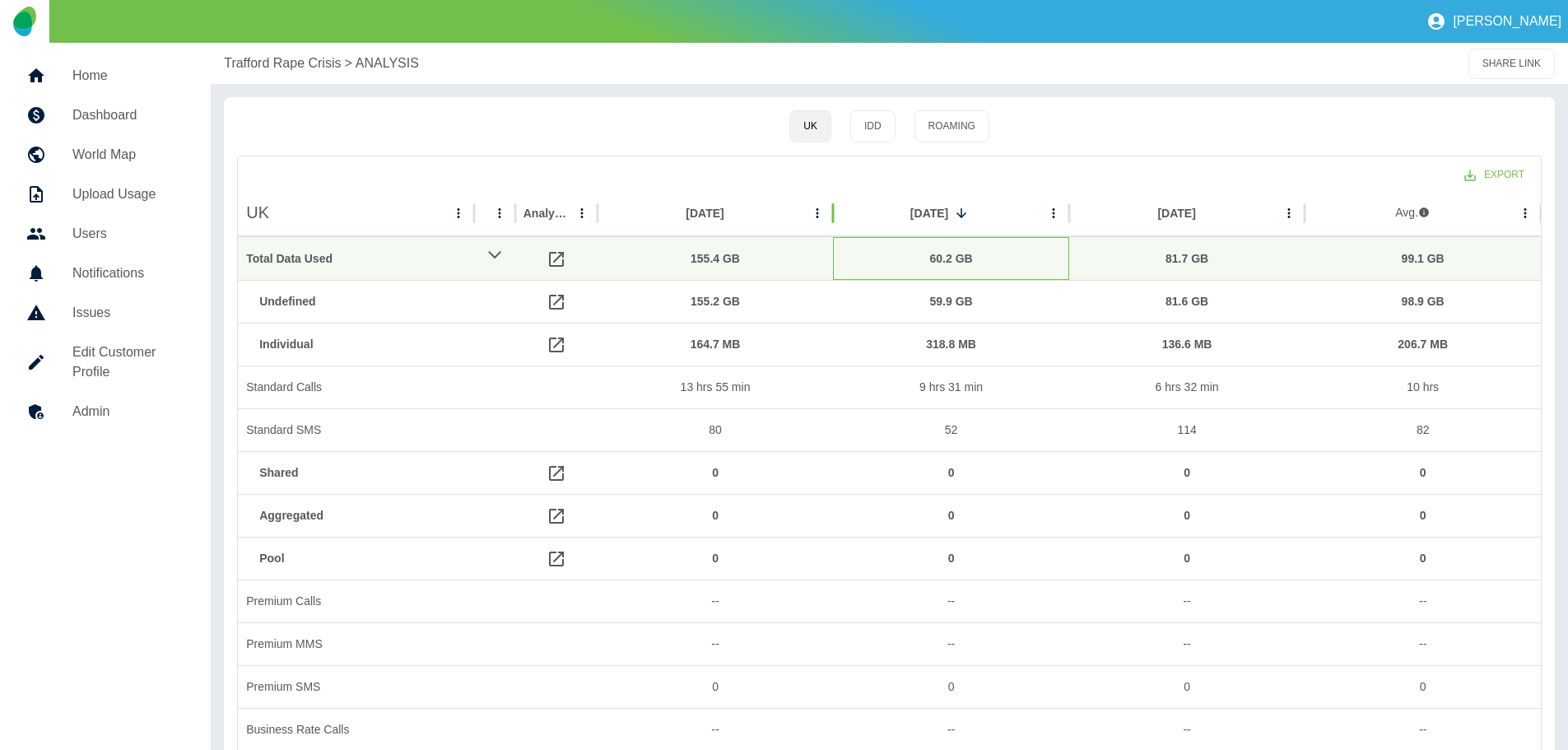
click at [954, 255] on div "60.2 GB" at bounding box center [951, 259] width 220 height 42
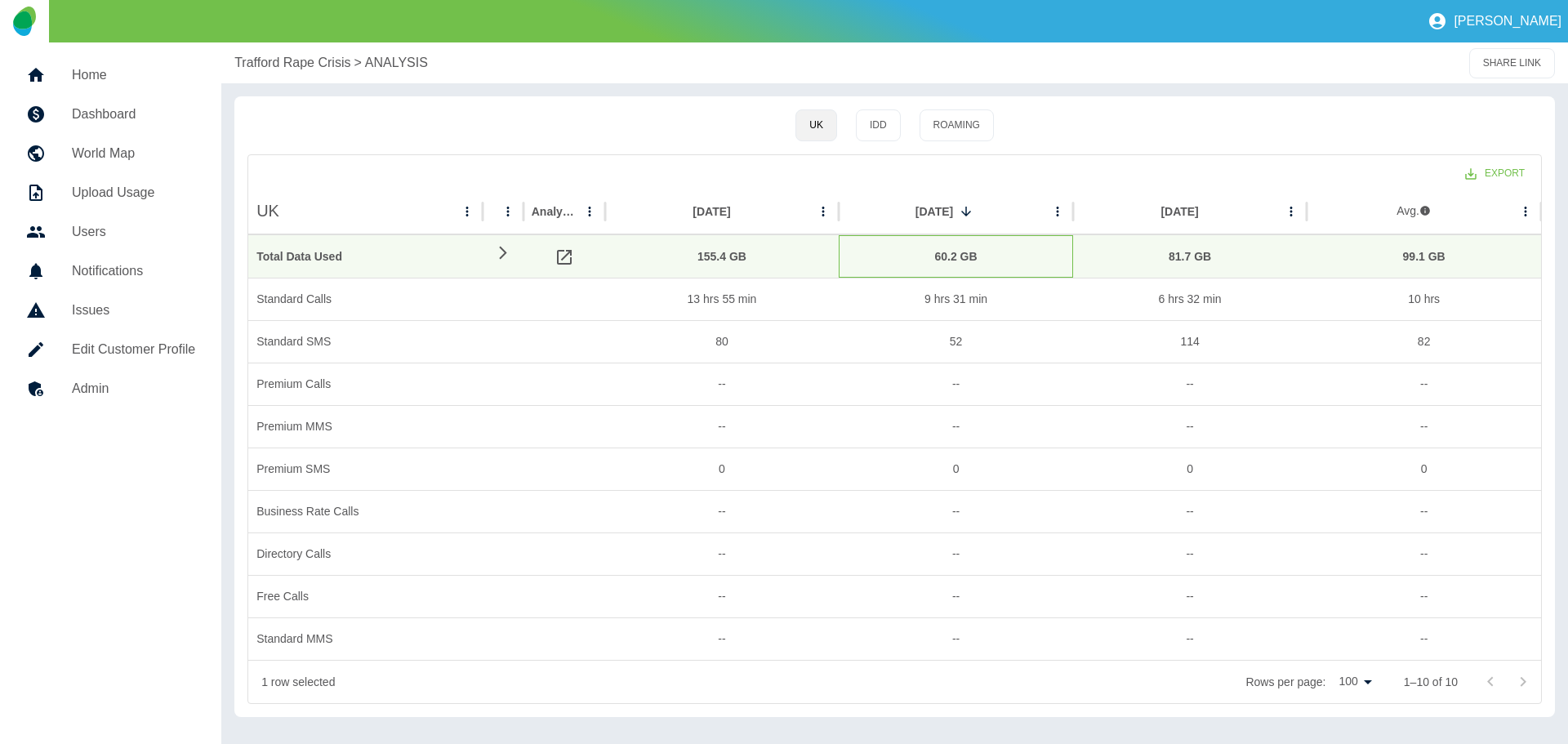
click at [957, 255] on div "60.2 GB" at bounding box center [955, 257] width 218 height 42
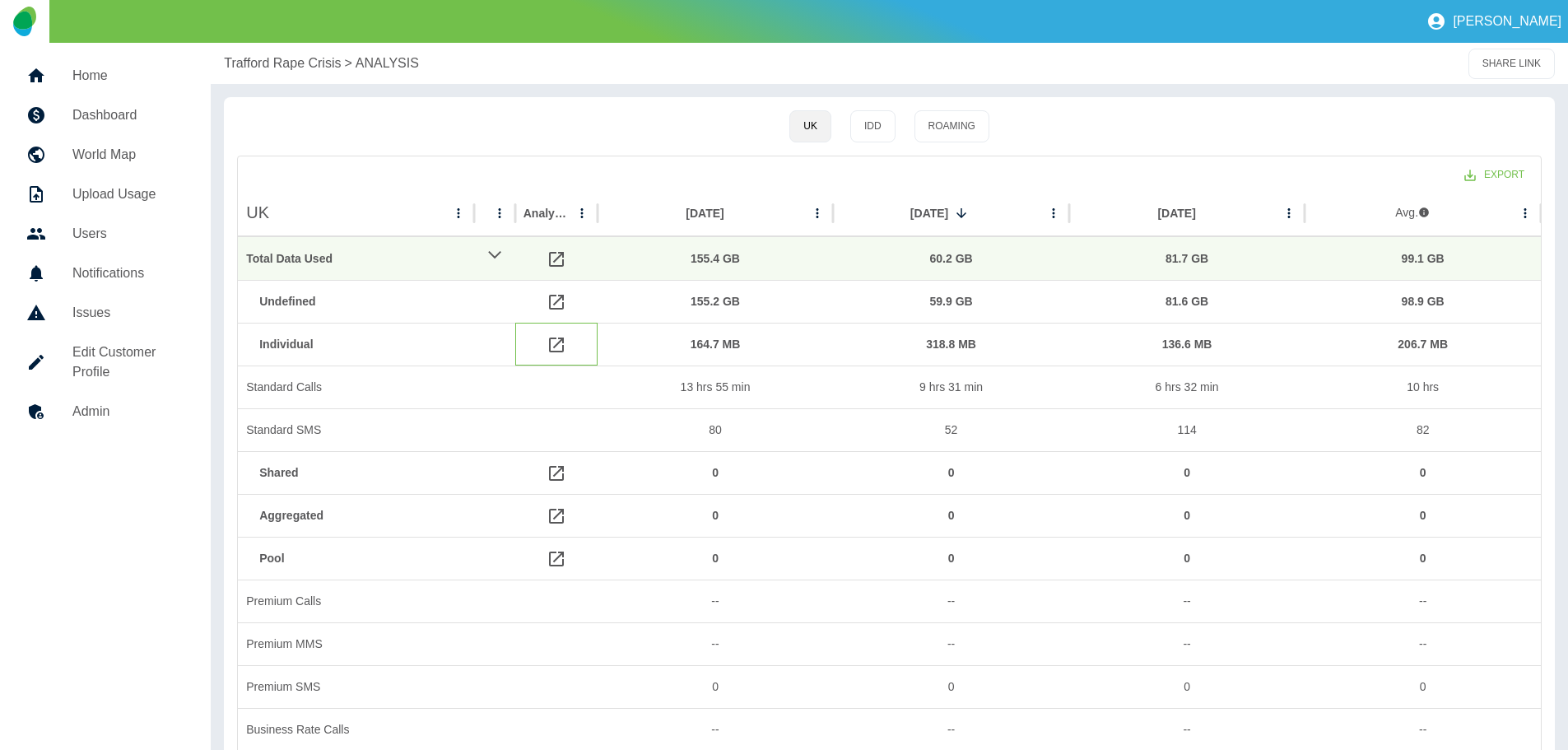
click at [557, 344] on icon at bounding box center [556, 345] width 15 height 15
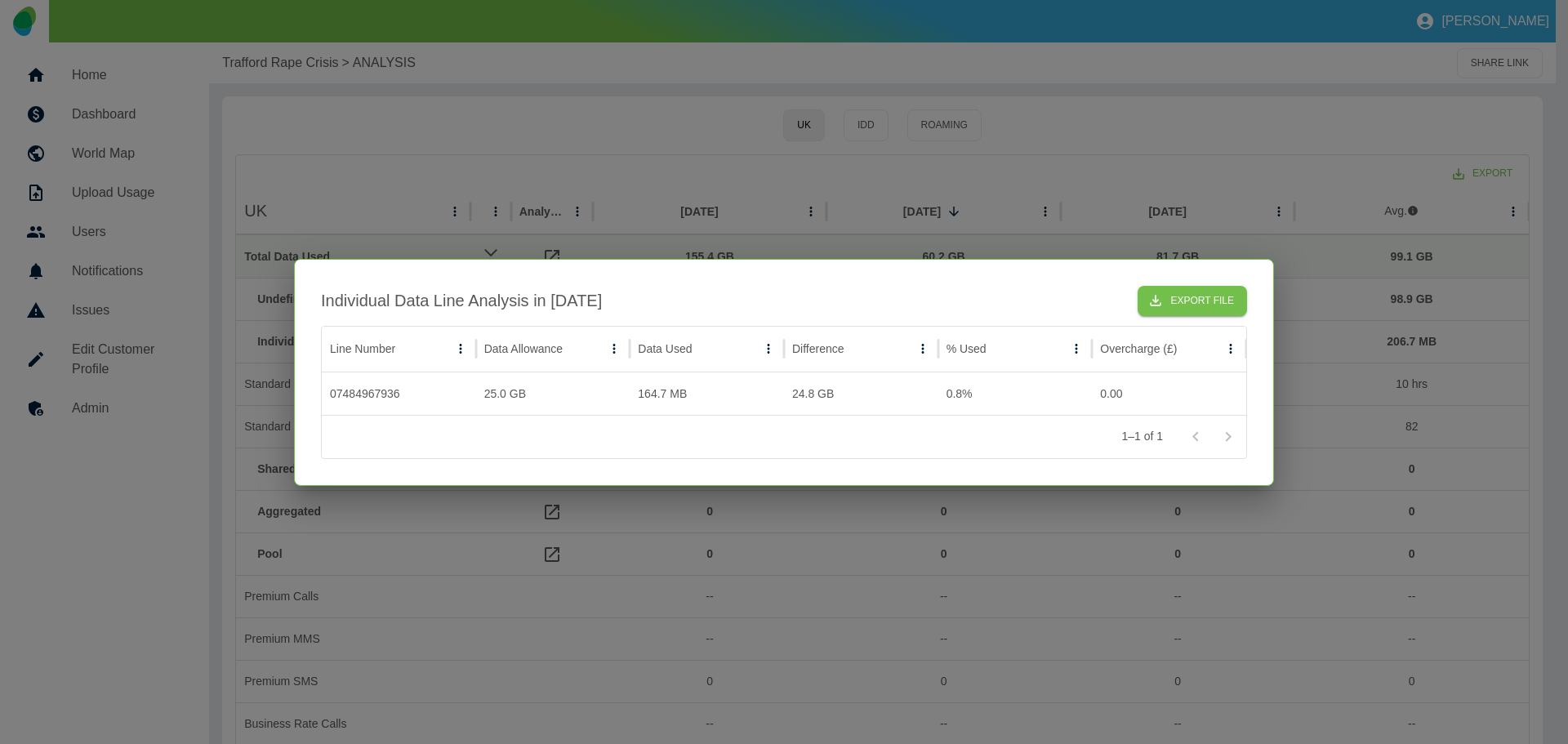
click at [1233, 436] on div at bounding box center [1211, 437] width 65 height 33
click at [864, 217] on div at bounding box center [784, 372] width 1568 height 744
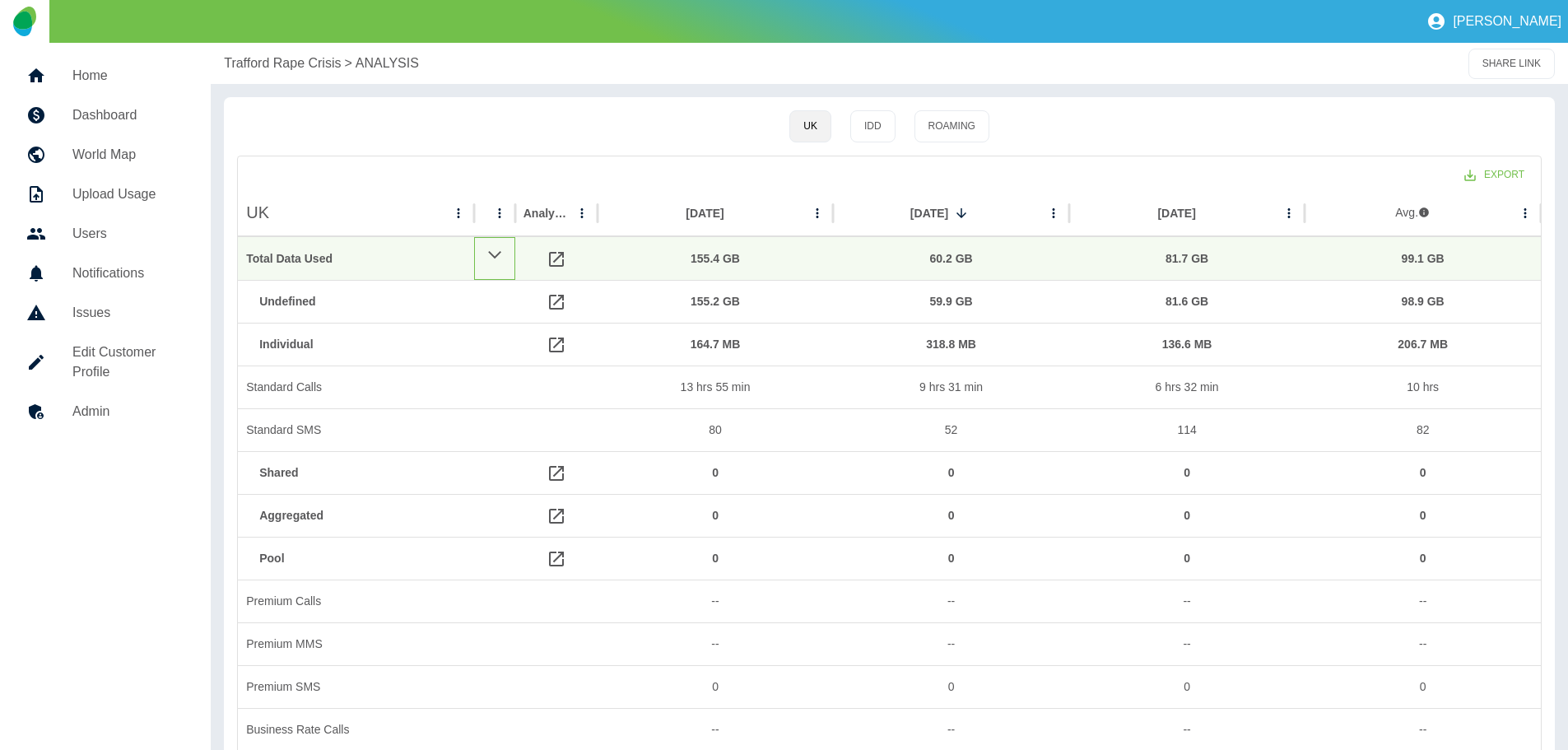
click at [490, 252] on icon at bounding box center [495, 254] width 16 height 20
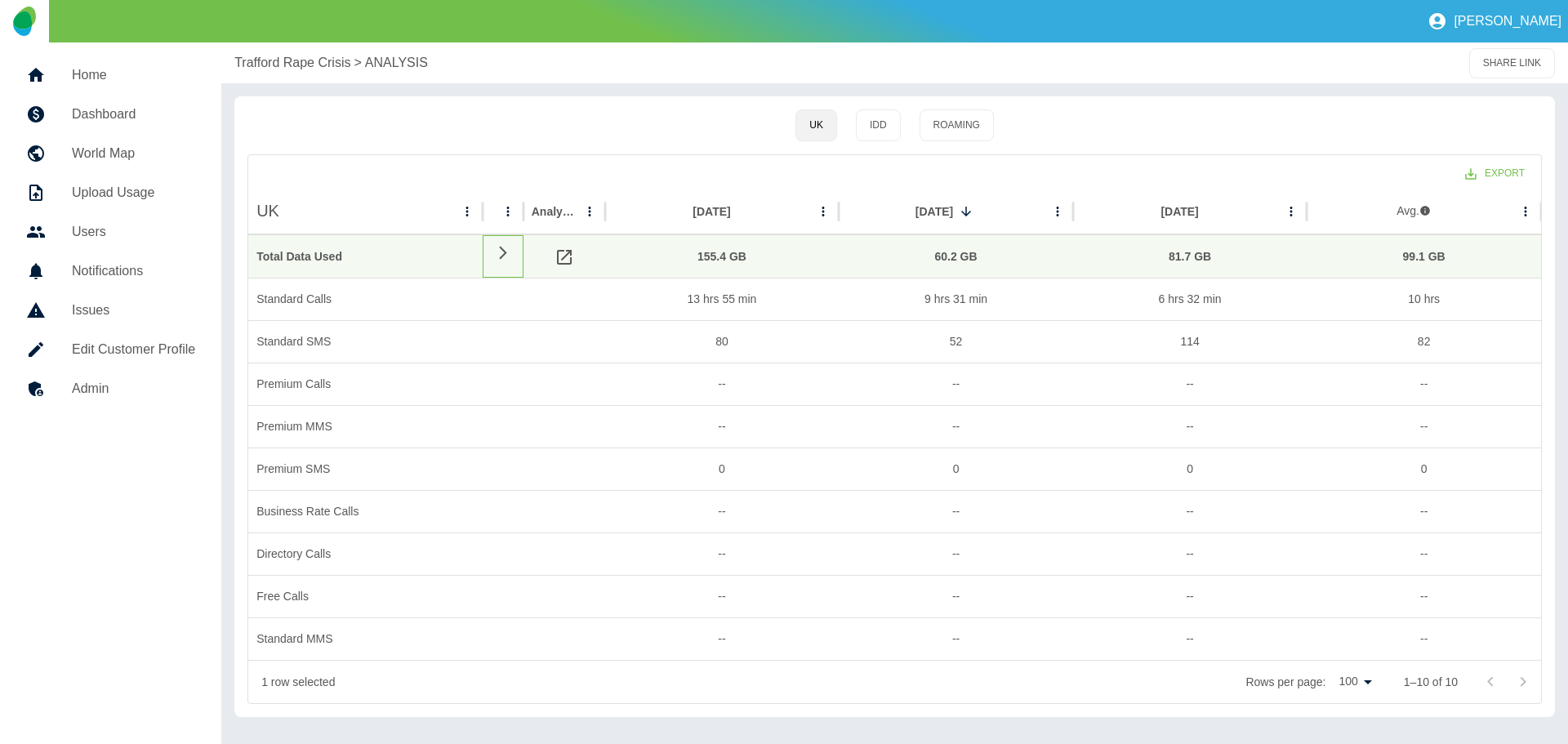
click at [498, 250] on icon at bounding box center [503, 253] width 20 height 16
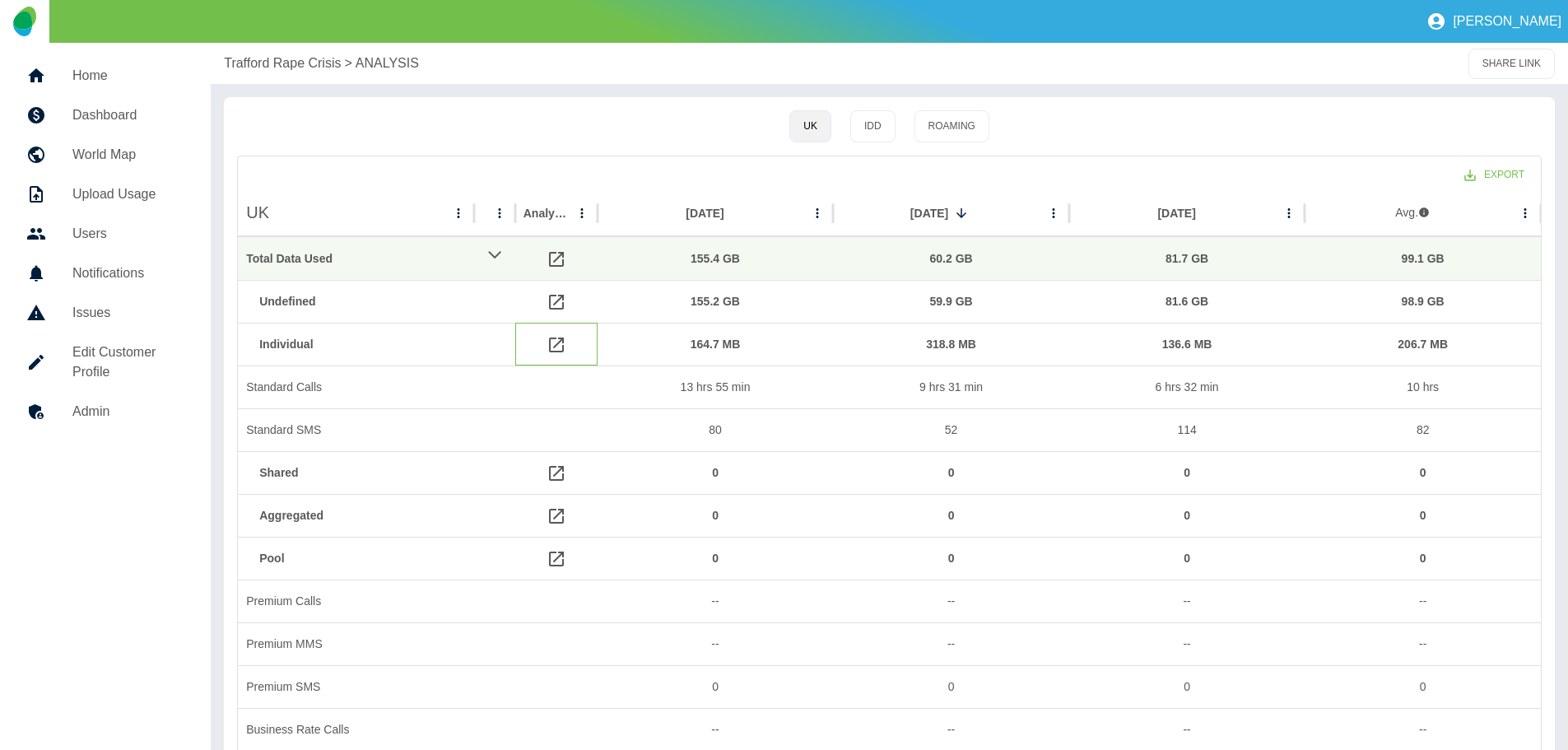
click at [554, 344] on icon at bounding box center [556, 345] width 20 height 20
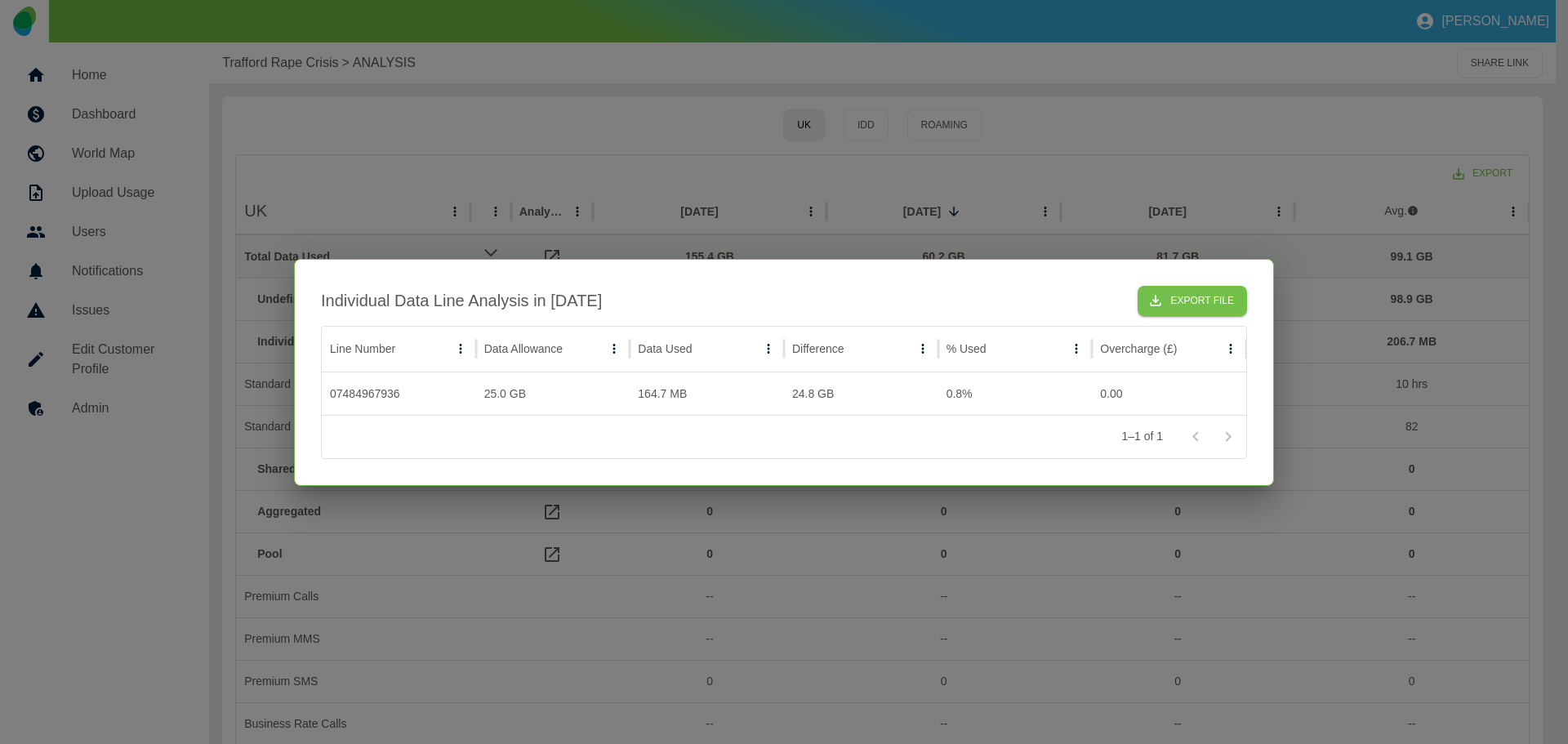
click at [1010, 214] on div at bounding box center [784, 372] width 1568 height 744
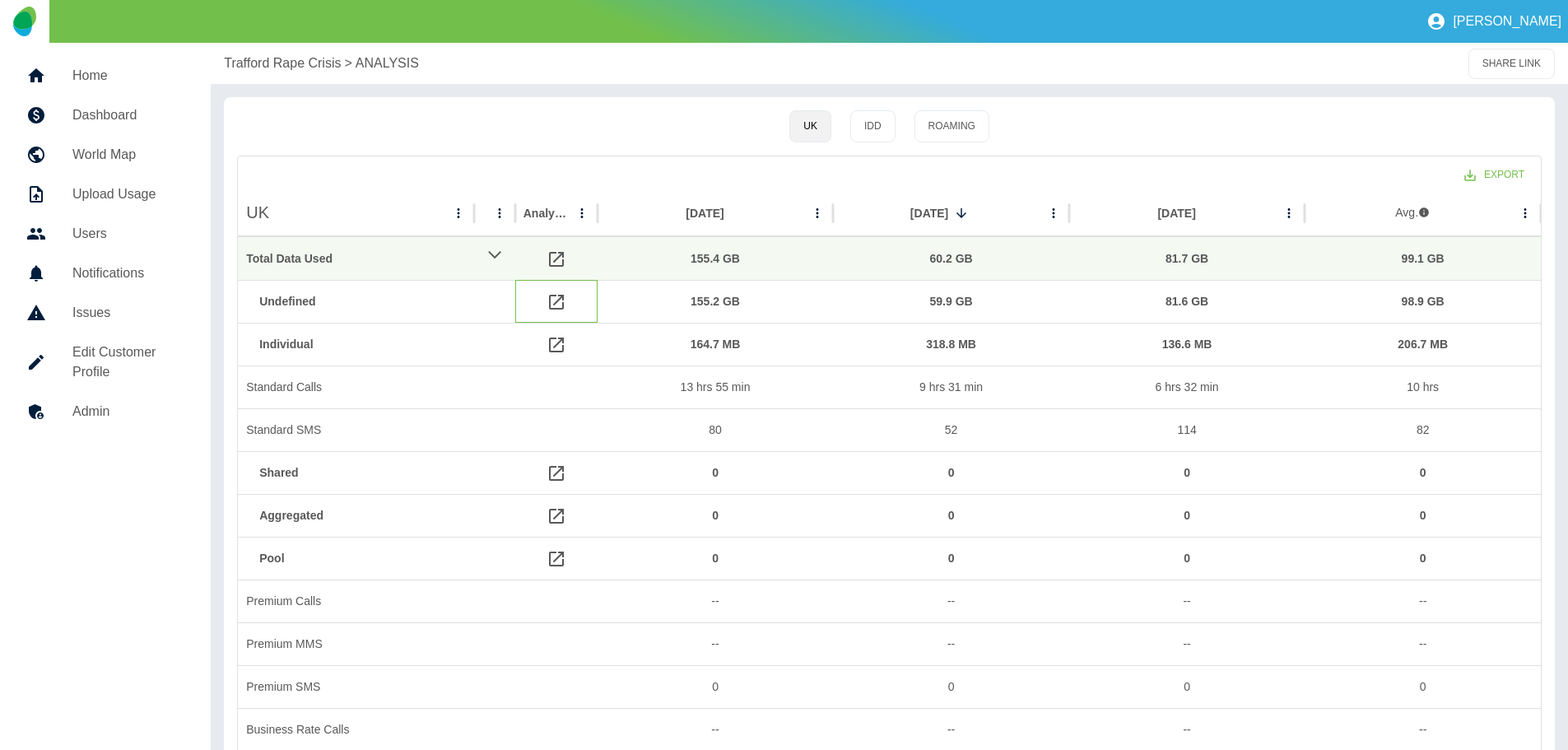
click at [551, 298] on icon at bounding box center [556, 302] width 20 height 20
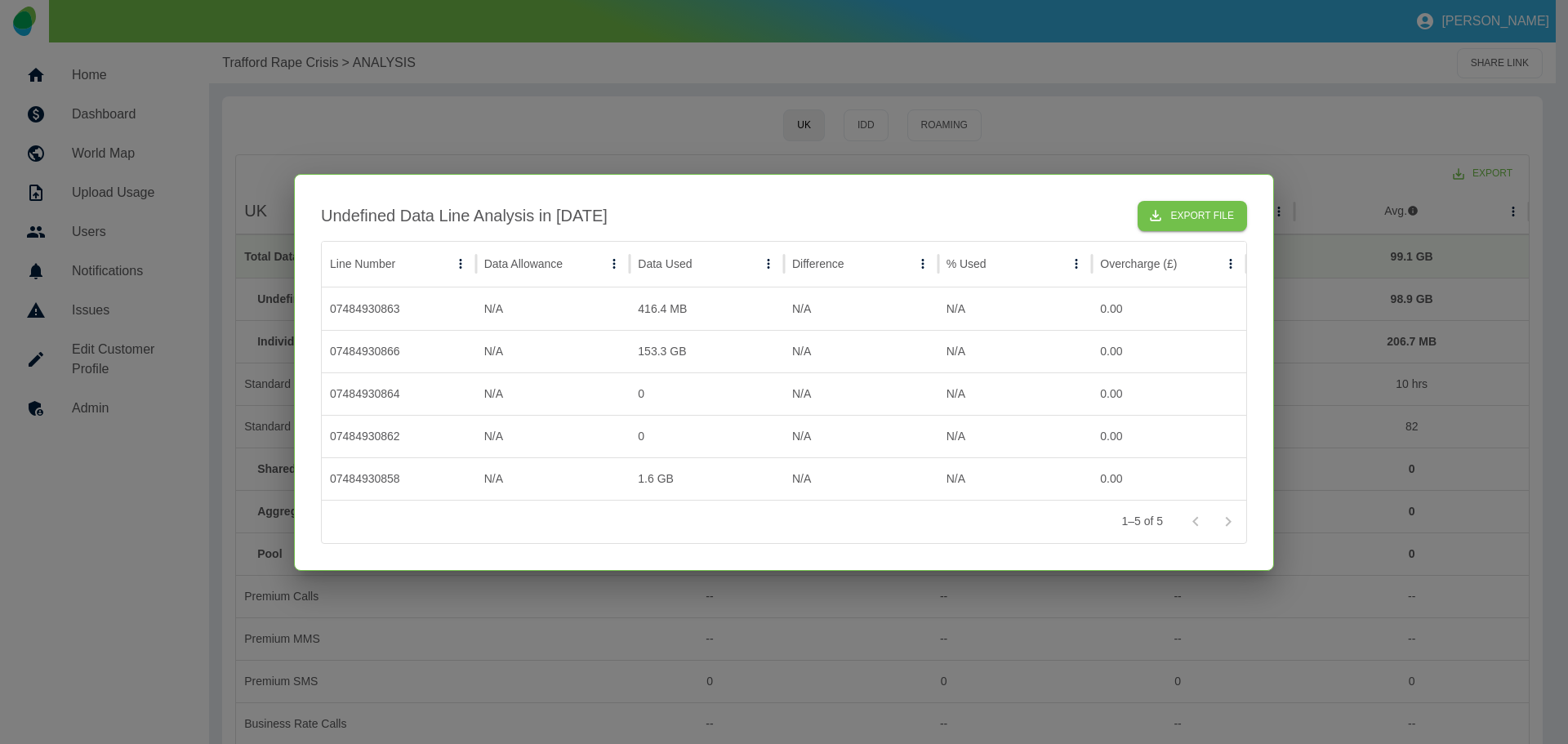
click at [1029, 144] on div at bounding box center [784, 372] width 1568 height 744
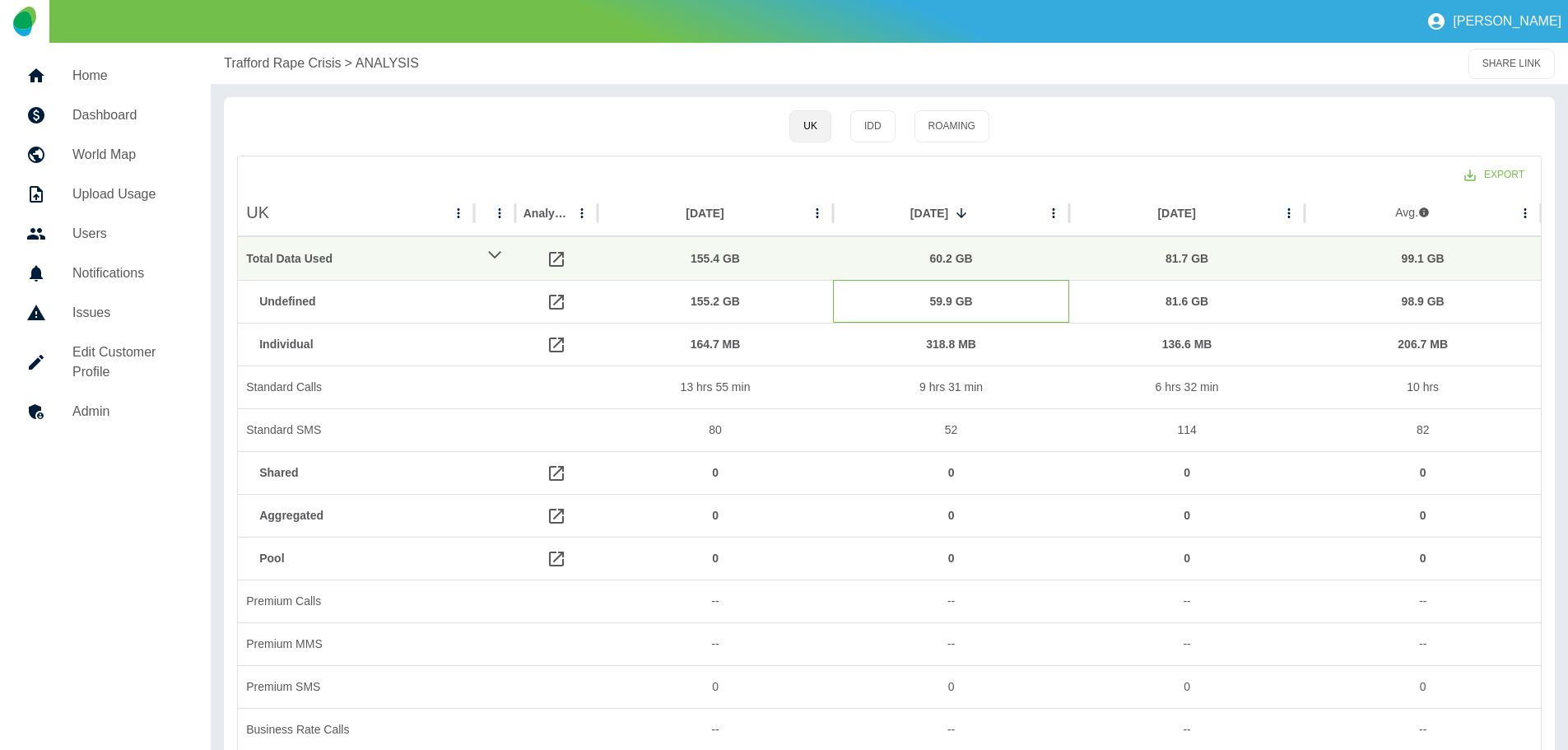
click at [944, 304] on div "59.9 GB" at bounding box center [951, 302] width 220 height 42
click at [944, 301] on div "59.9 GB" at bounding box center [951, 302] width 220 height 42
click at [985, 301] on div "59.9 GB" at bounding box center [951, 302] width 220 height 42
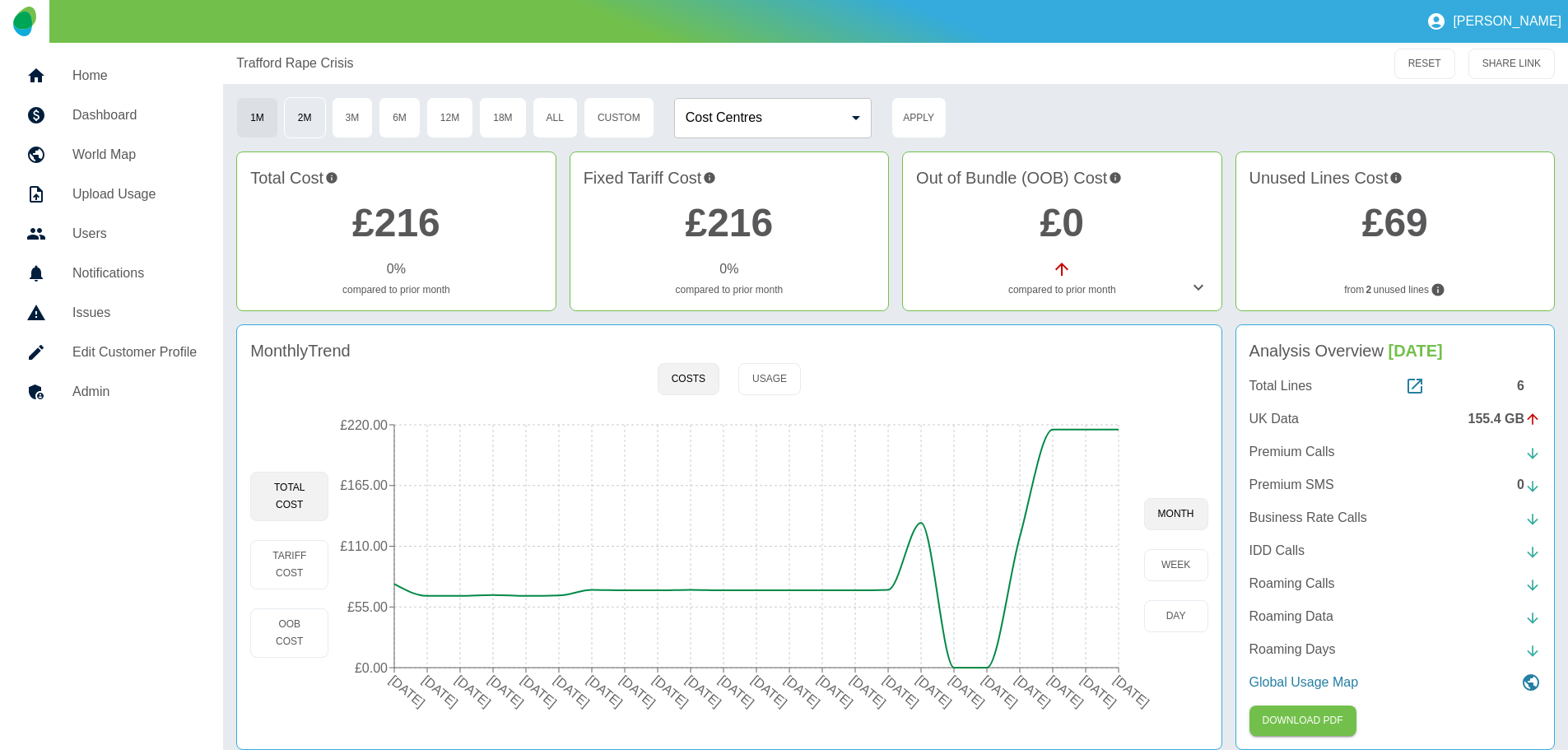
click at [301, 114] on button "2M" at bounding box center [305, 118] width 42 height 41
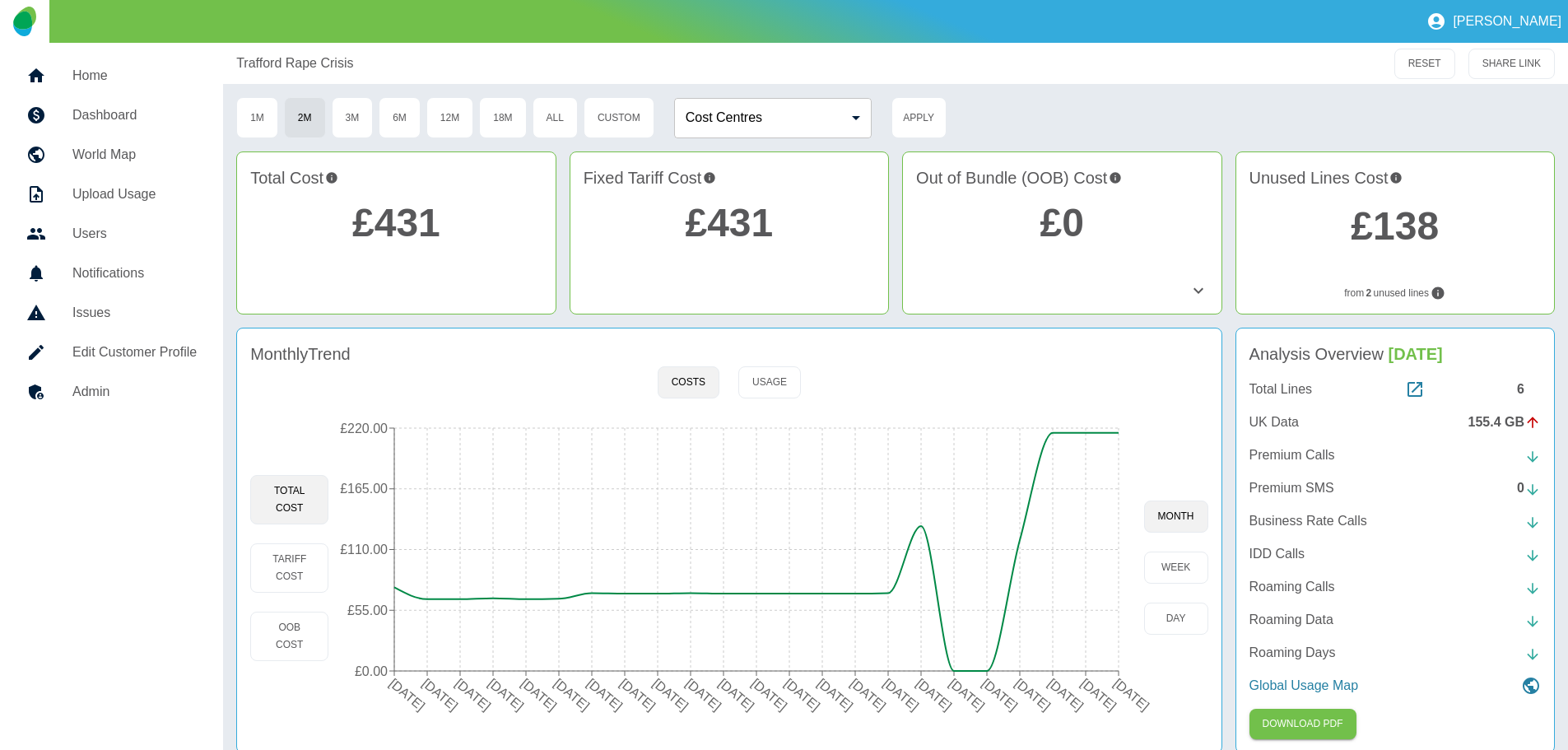
click at [1284, 421] on p "UK Data" at bounding box center [1274, 422] width 49 height 20
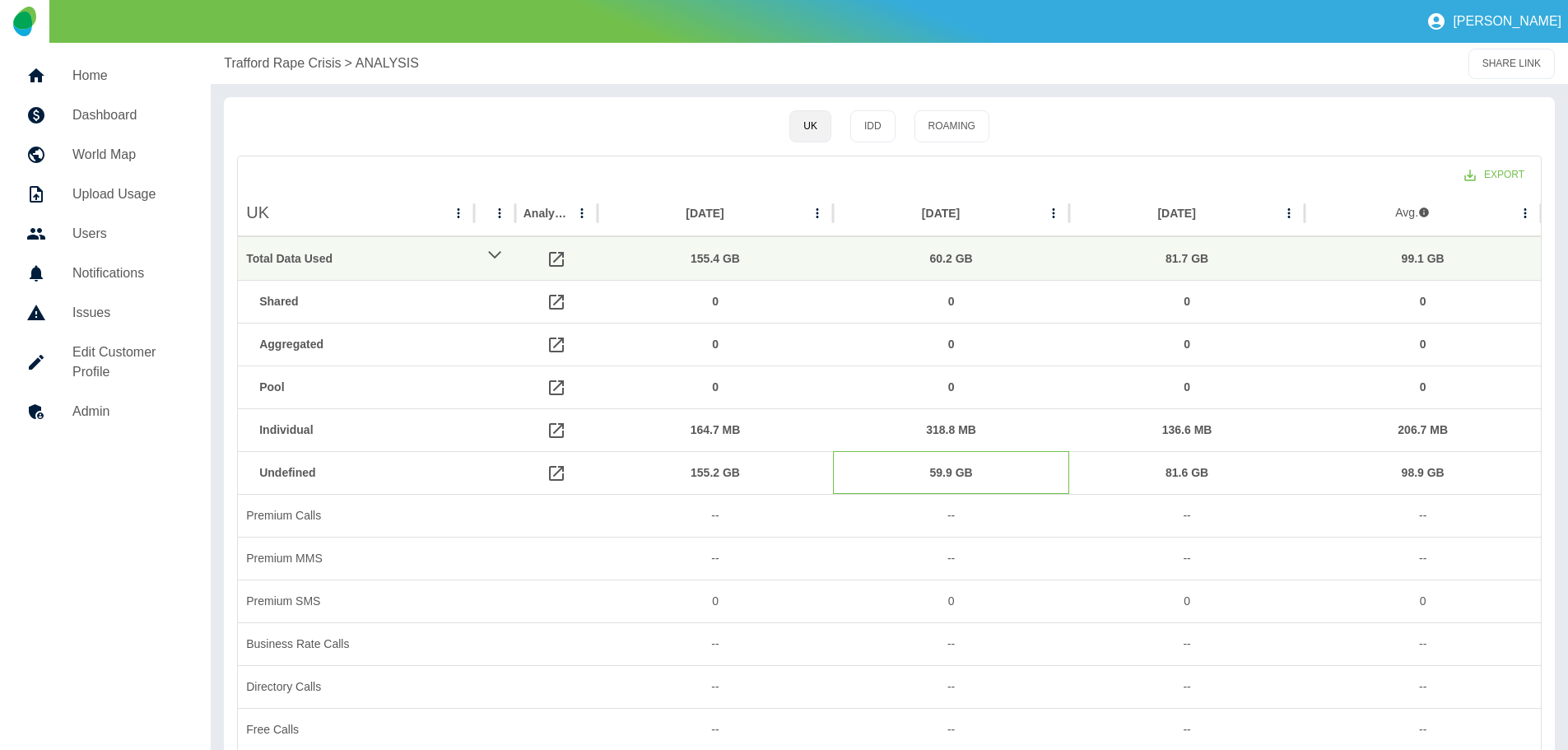
click at [959, 473] on div "59.9 GB" at bounding box center [951, 473] width 220 height 42
click at [1000, 467] on div "59.9 GB" at bounding box center [951, 473] width 220 height 42
click at [559, 427] on icon at bounding box center [556, 430] width 15 height 15
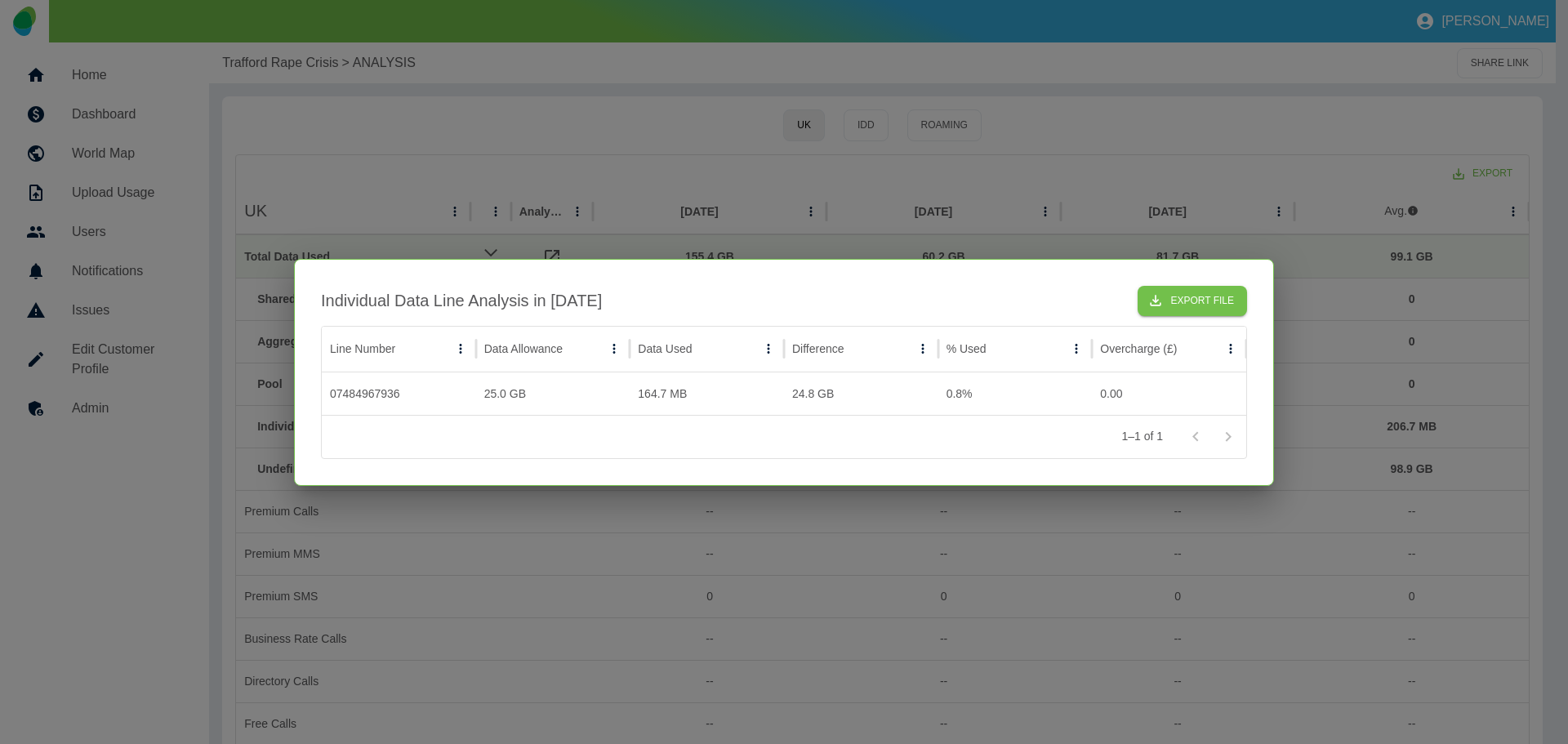
click at [1127, 231] on div at bounding box center [784, 372] width 1568 height 744
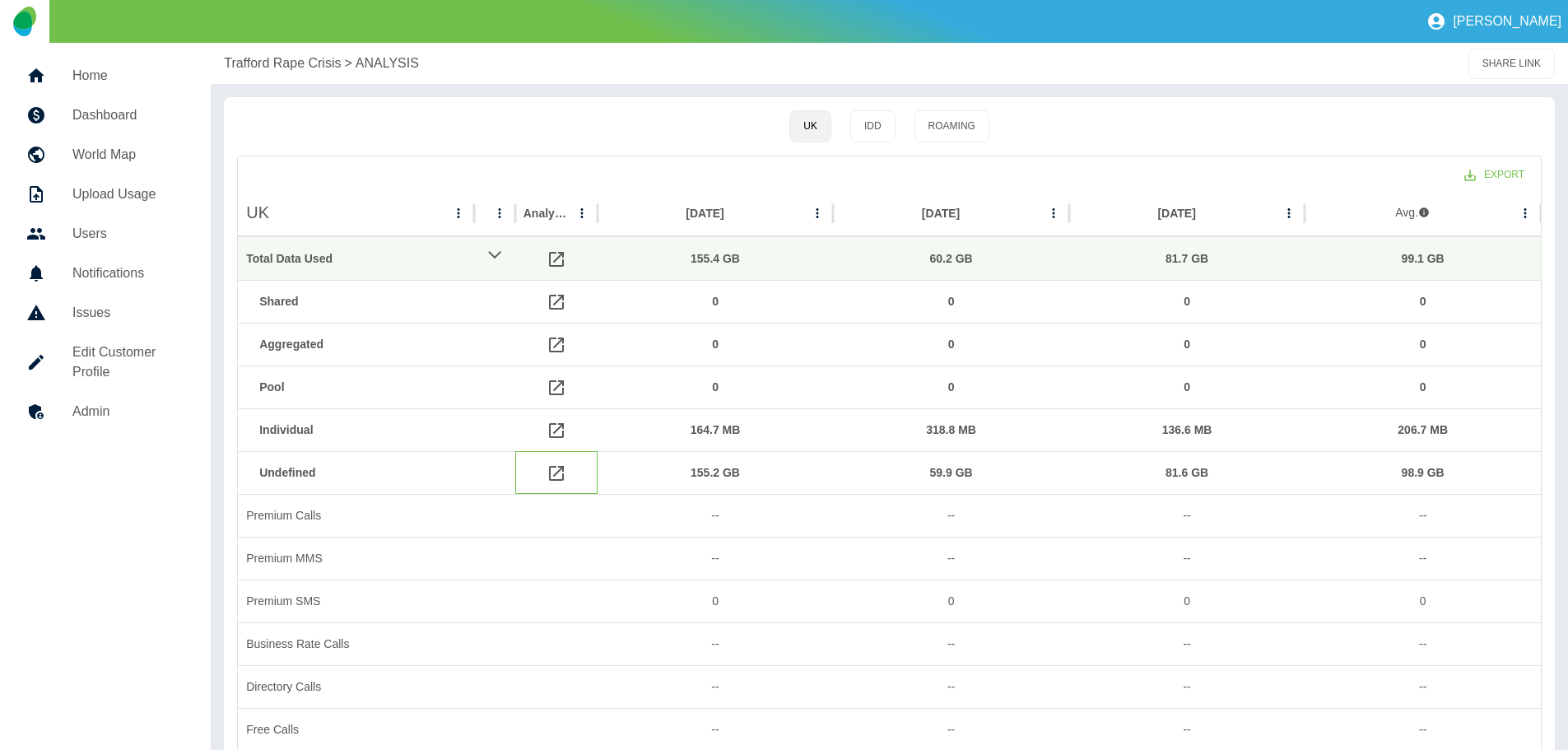
click at [556, 473] on icon at bounding box center [556, 473] width 15 height 15
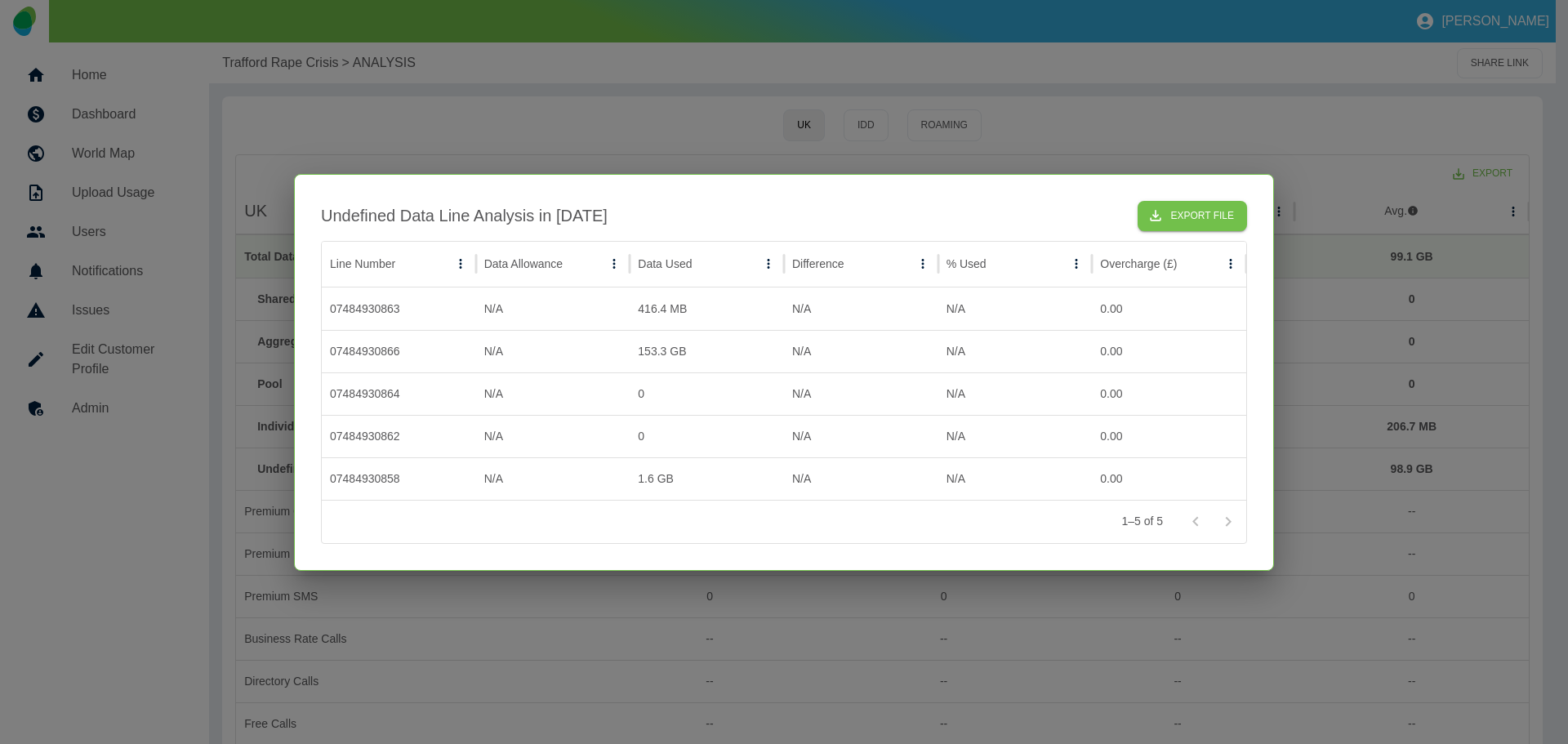
click at [690, 126] on div at bounding box center [784, 372] width 1568 height 744
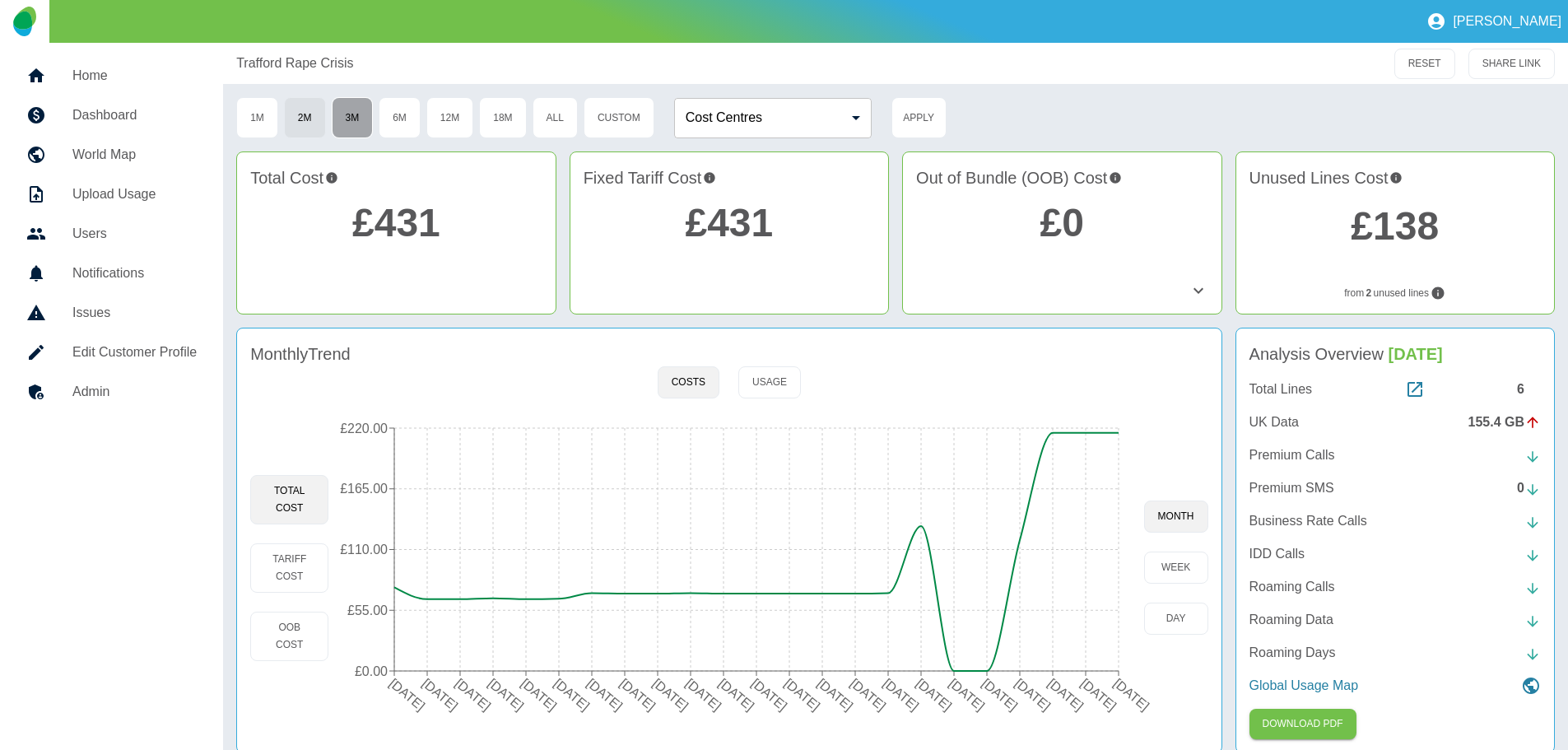
click at [358, 114] on button "3M" at bounding box center [353, 118] width 42 height 41
click at [911, 111] on button "Apply" at bounding box center [918, 118] width 55 height 41
click at [256, 110] on button "1M" at bounding box center [257, 118] width 42 height 41
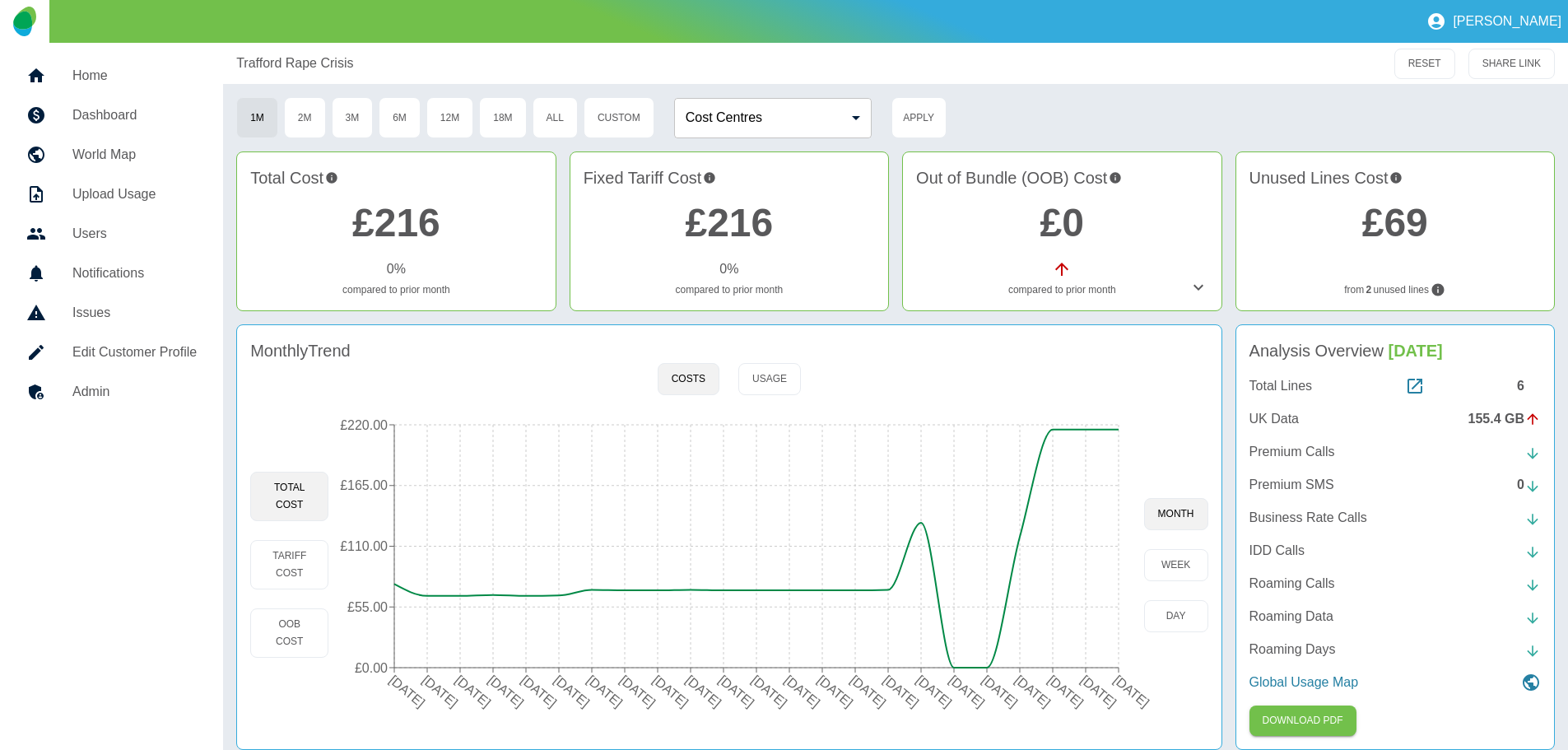
click at [1280, 415] on p "UK Data" at bounding box center [1274, 418] width 49 height 20
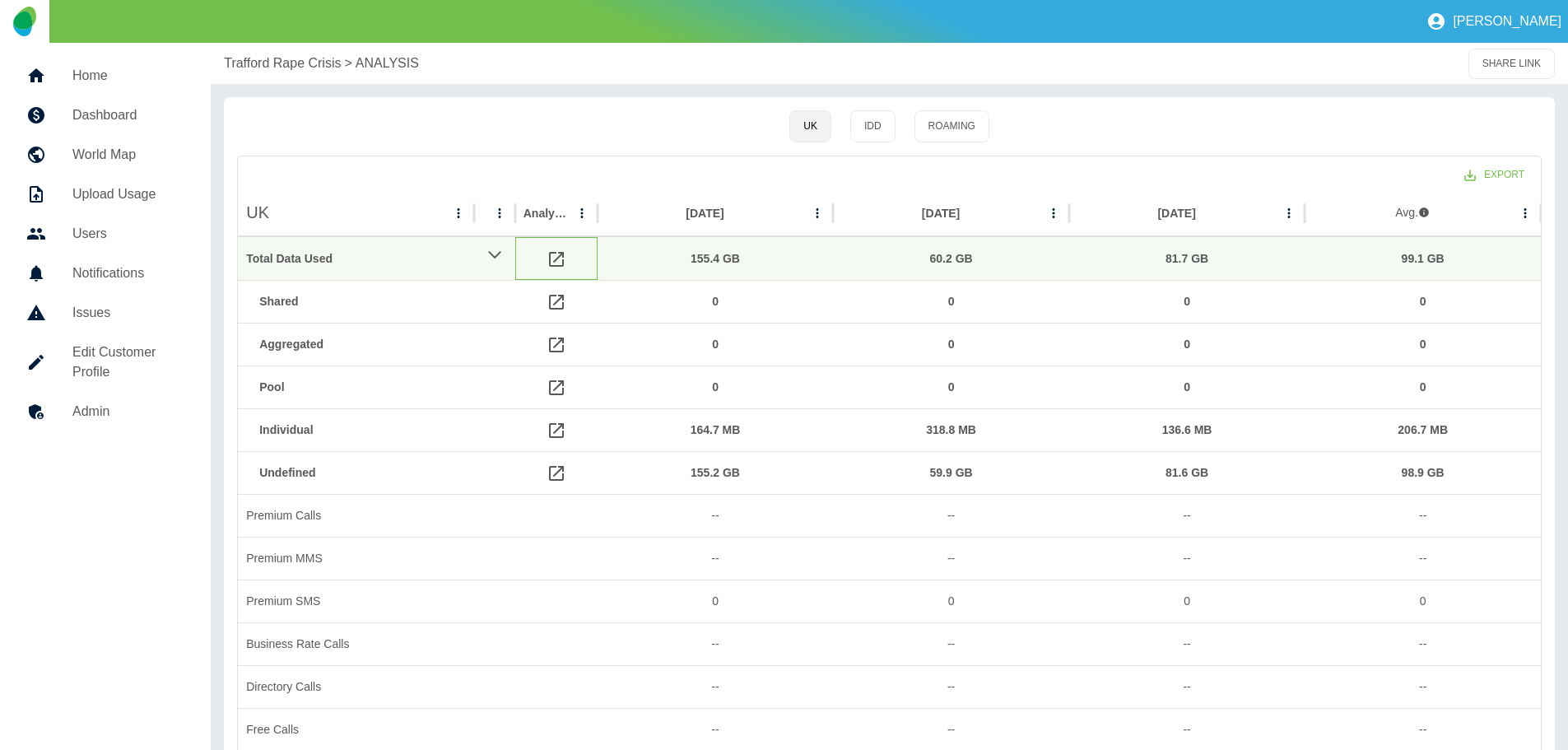
click at [555, 255] on icon at bounding box center [556, 259] width 20 height 20
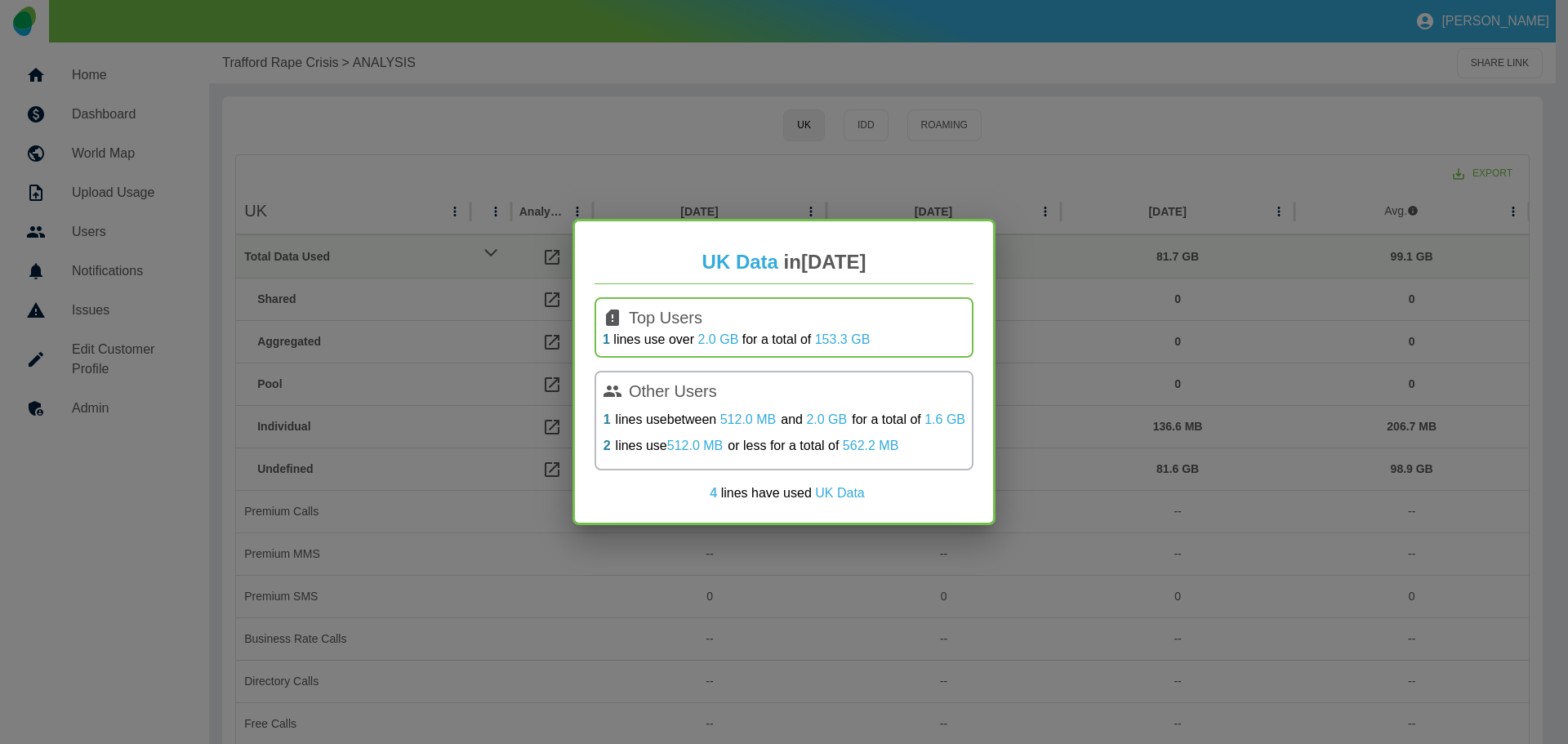
click at [714, 493] on link "4" at bounding box center [714, 493] width 7 height 14
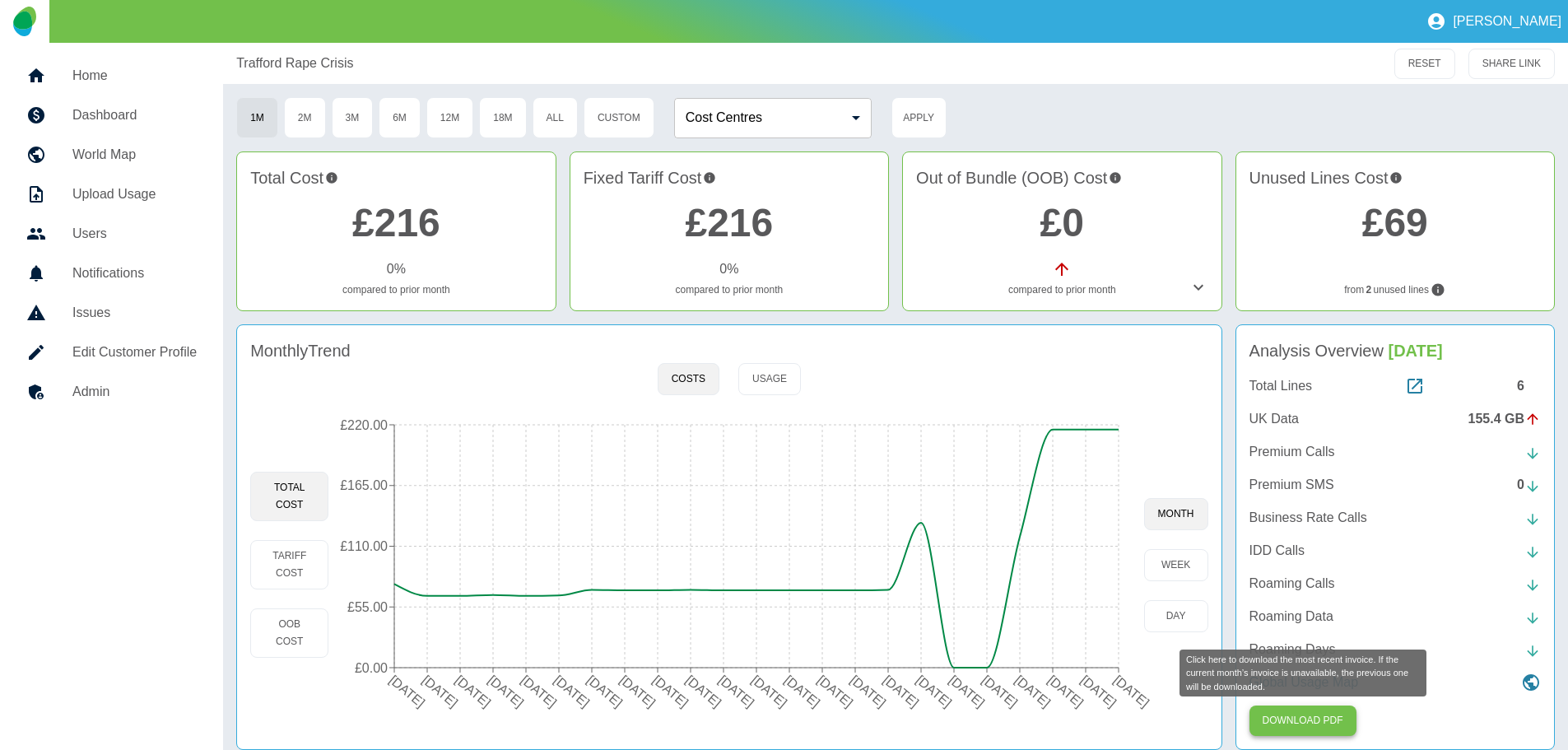
click at [1309, 721] on button "Download PDF" at bounding box center [1303, 720] width 107 height 31
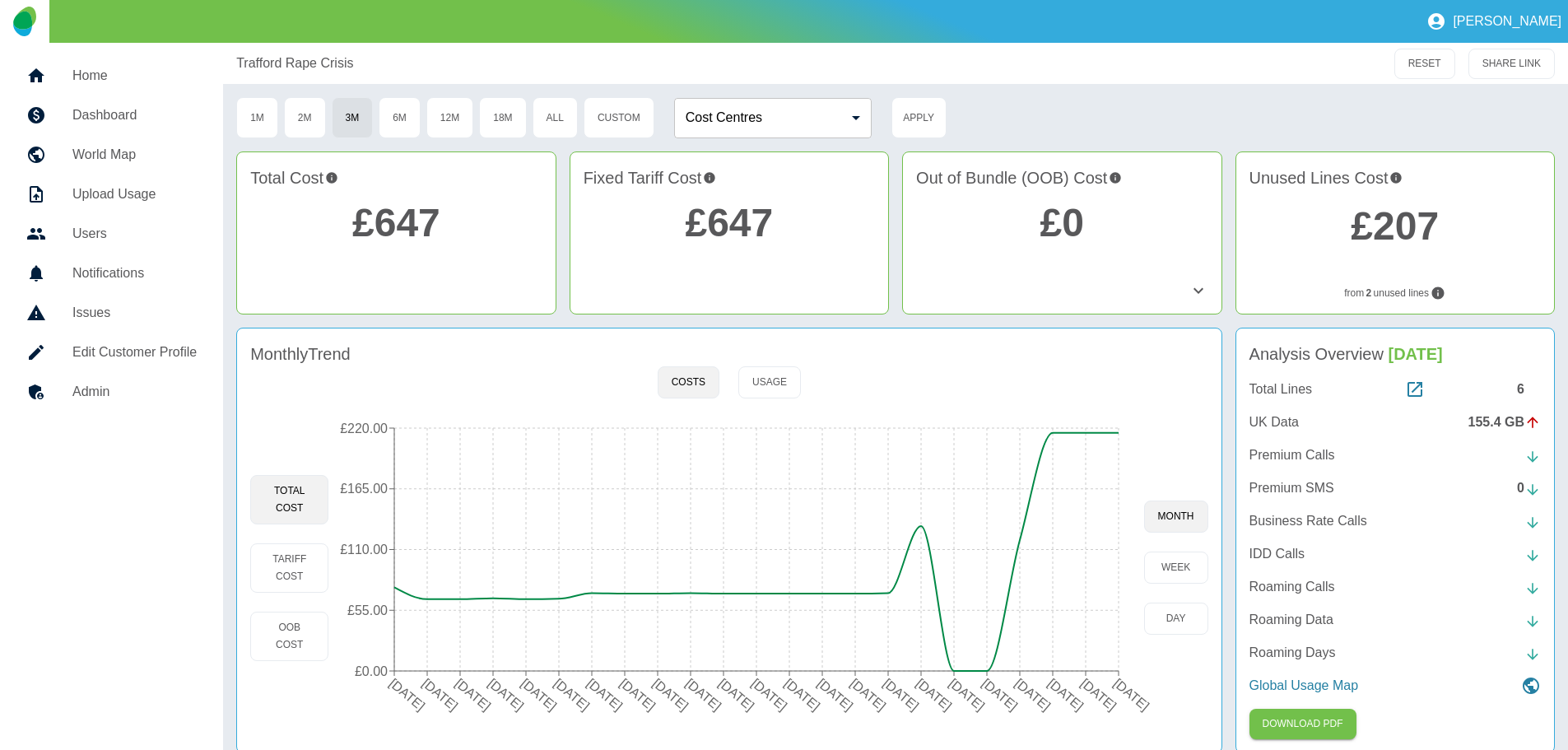
click at [1281, 422] on p "UK Data" at bounding box center [1274, 422] width 49 height 20
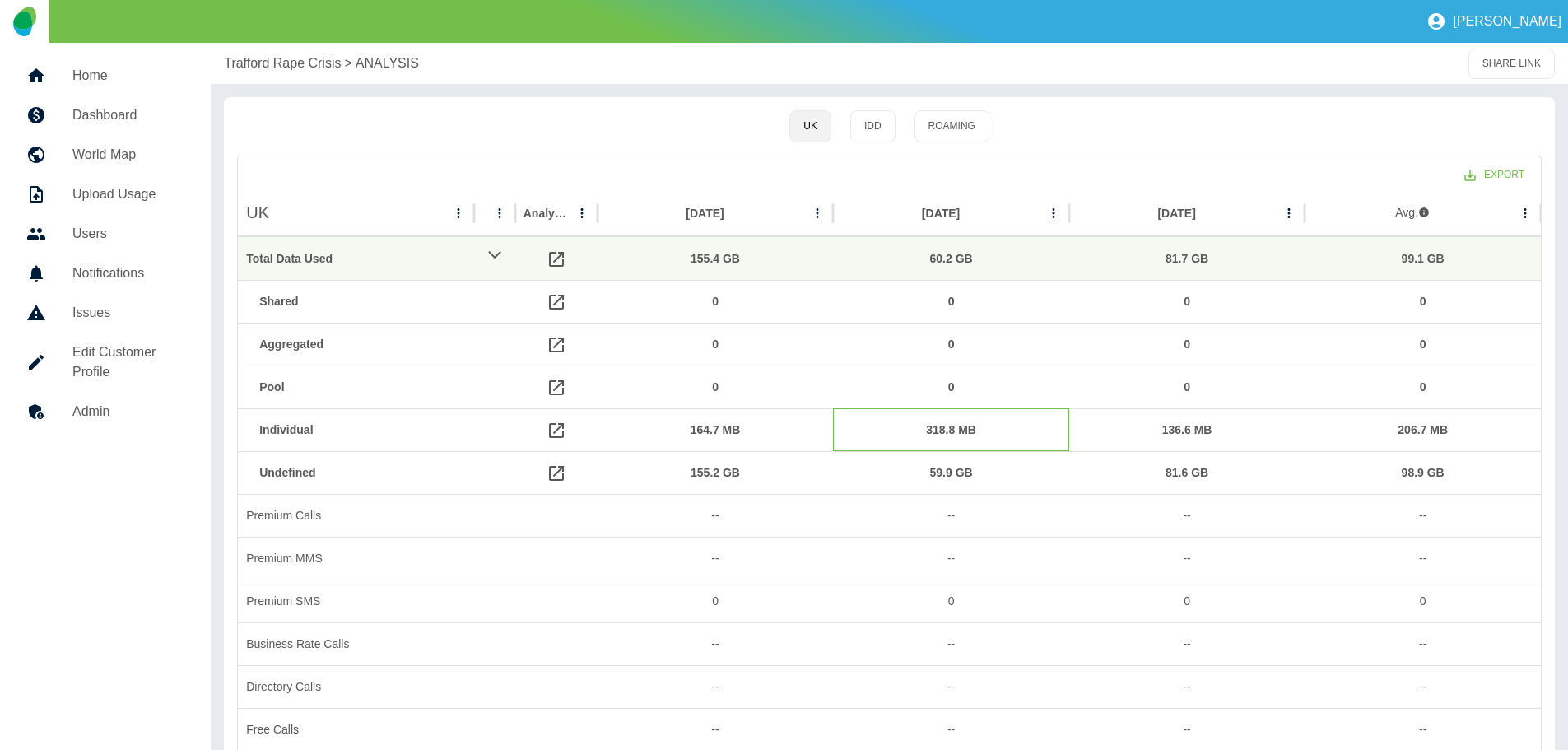
click at [947, 431] on div "318.8 MB" at bounding box center [951, 430] width 220 height 42
click at [947, 474] on div "59.9 GB" at bounding box center [951, 473] width 220 height 42
click at [1195, 472] on div "81.6 GB" at bounding box center [1187, 473] width 220 height 42
click at [1431, 474] on div "98.9 GB" at bounding box center [1422, 473] width 220 height 42
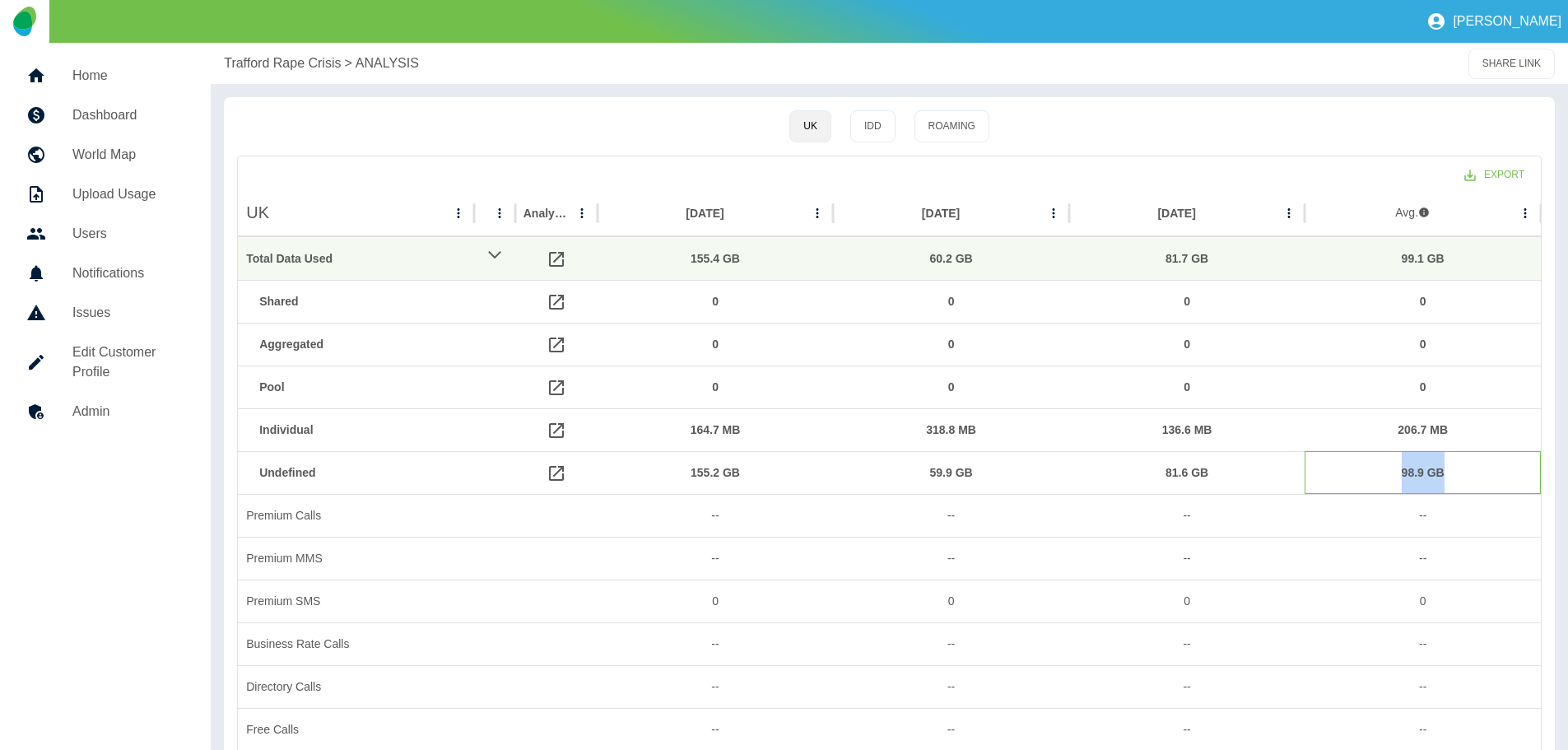
click at [1431, 474] on div "98.9 GB" at bounding box center [1422, 473] width 220 height 42
click at [1467, 472] on div "98.9 GB" at bounding box center [1422, 473] width 220 height 42
click at [1351, 472] on div "98.9 GB" at bounding box center [1422, 473] width 220 height 42
click at [1189, 474] on div "81.6 GB" at bounding box center [1187, 473] width 220 height 42
click at [1187, 474] on div "81.6 GB" at bounding box center [1187, 473] width 220 height 42
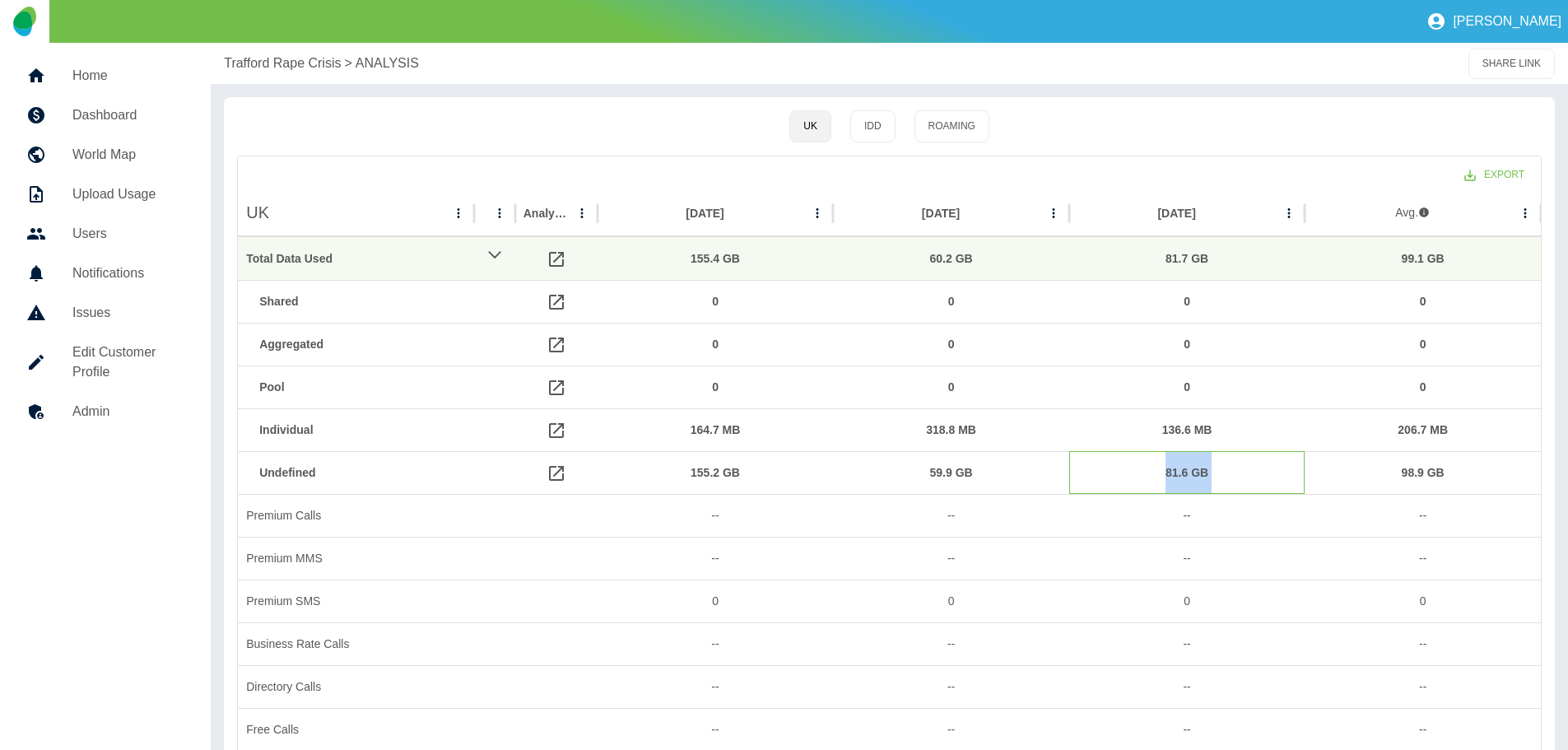
click at [1187, 474] on div "81.6 GB" at bounding box center [1187, 473] width 220 height 42
click at [1249, 461] on div "81.6 GB" at bounding box center [1187, 473] width 220 height 42
click at [956, 470] on div "59.9 GB" at bounding box center [951, 473] width 220 height 42
click at [1005, 470] on div "59.9 GB" at bounding box center [951, 473] width 220 height 42
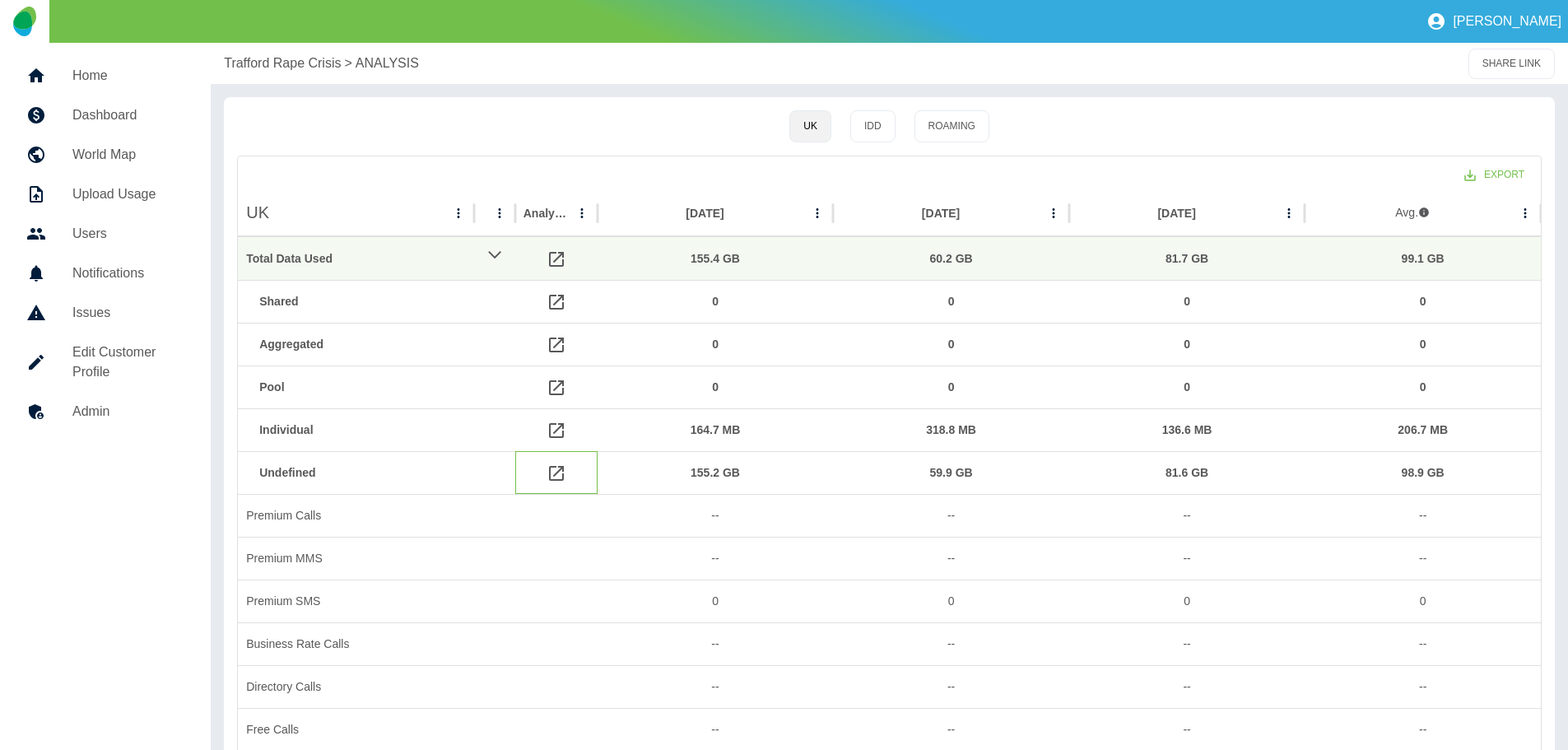
click at [552, 470] on icon at bounding box center [556, 473] width 20 height 20
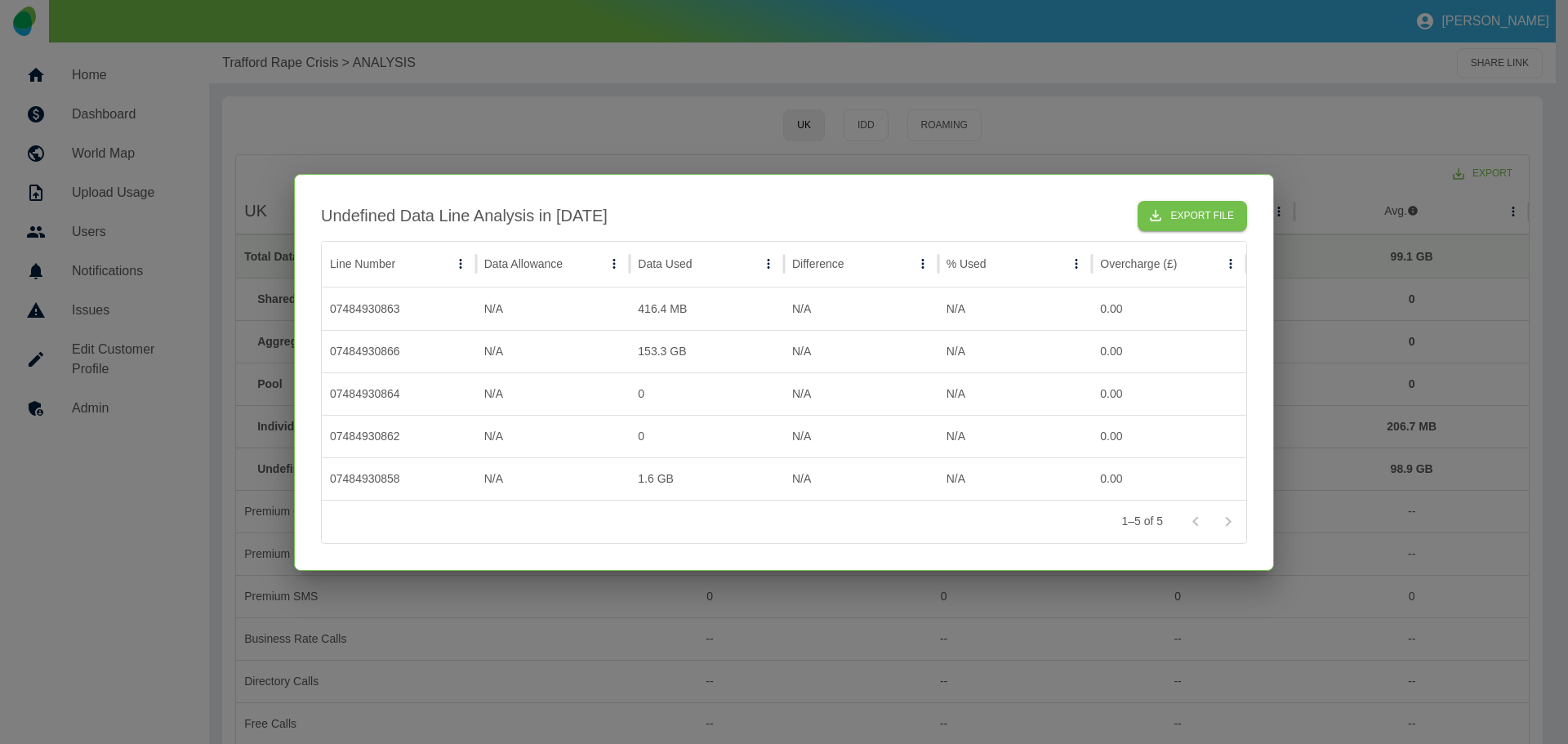
click at [648, 216] on div "Undefined Data Line Analysis in [DATE] Export File" at bounding box center [784, 216] width 926 height 30
click at [1115, 114] on div at bounding box center [784, 372] width 1568 height 744
